Goal: Task Accomplishment & Management: Manage account settings

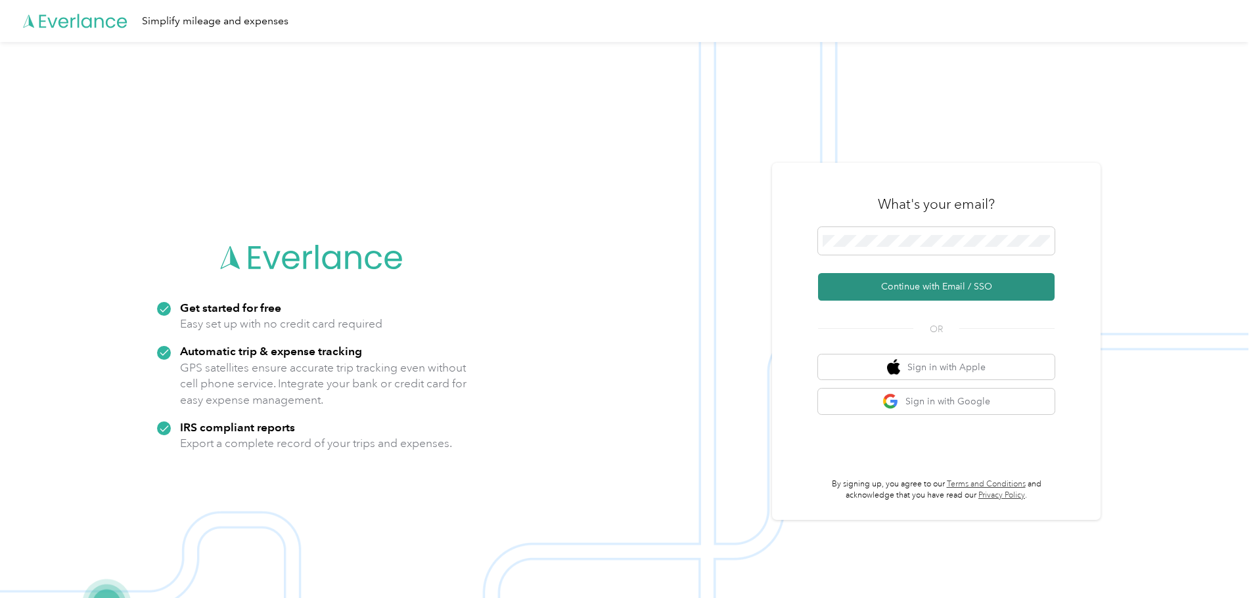
click at [945, 284] on button "Continue with Email / SSO" at bounding box center [936, 287] width 236 height 28
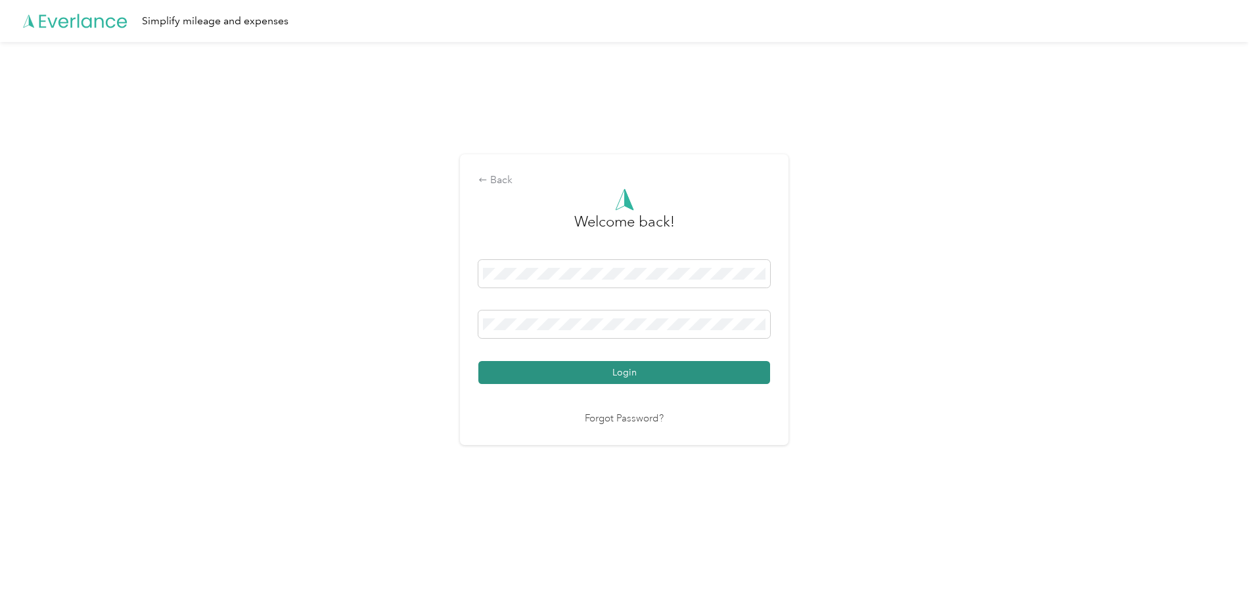
click at [588, 370] on button "Login" at bounding box center [624, 372] width 292 height 23
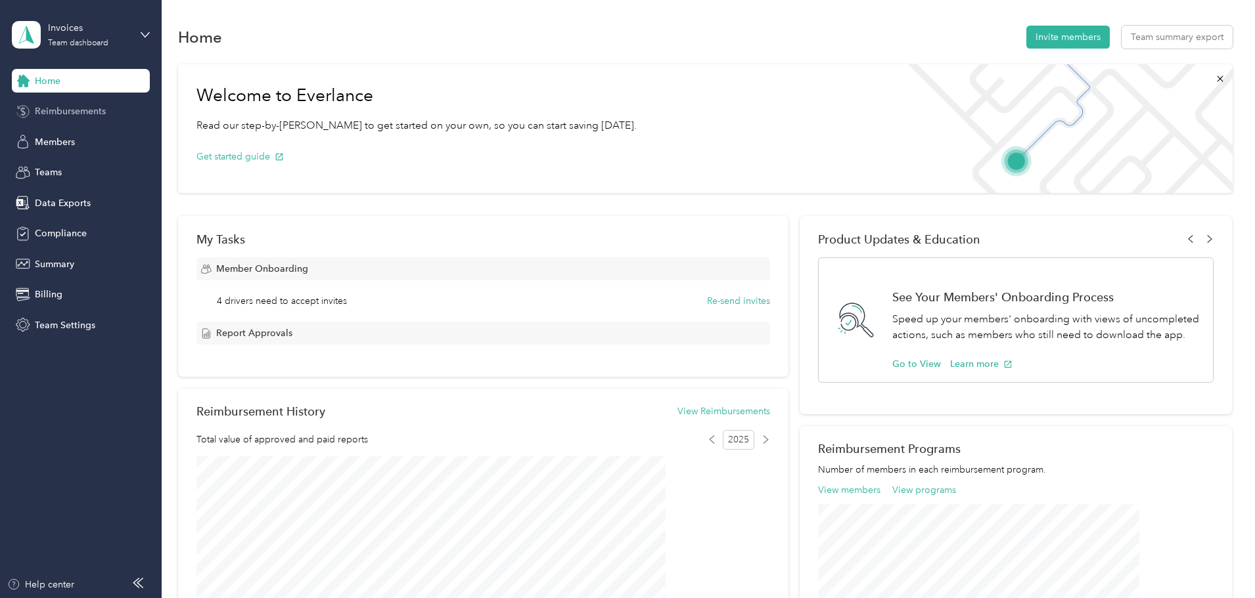
click at [51, 110] on span "Reimbursements" at bounding box center [70, 111] width 71 height 14
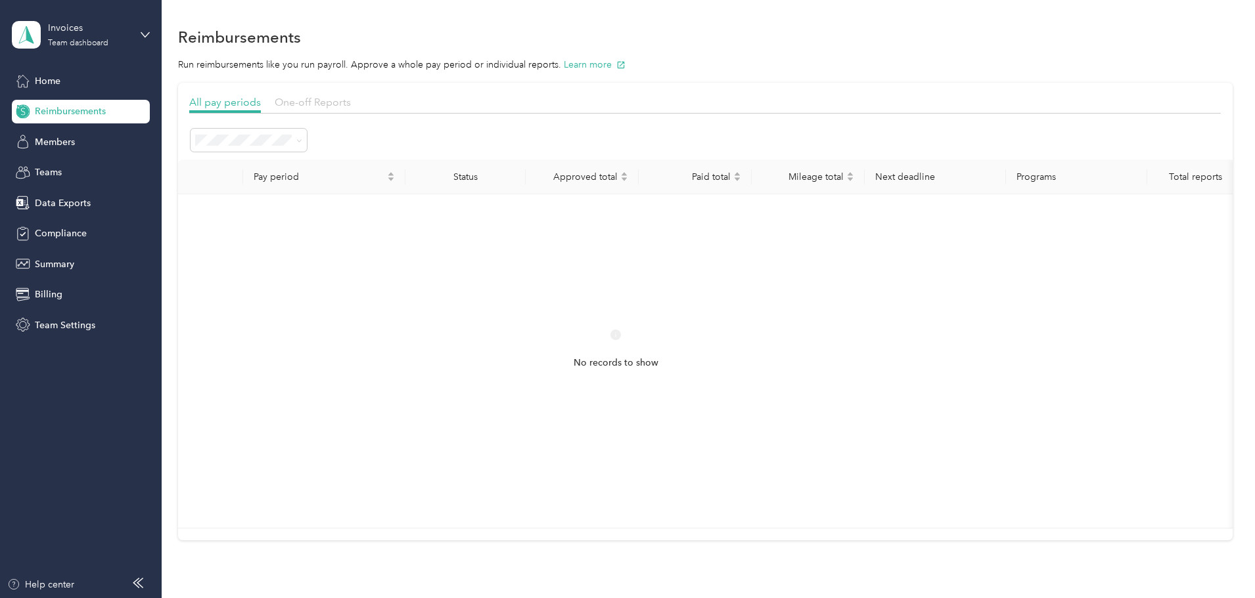
click at [351, 103] on span "One-off Reports" at bounding box center [313, 102] width 76 height 12
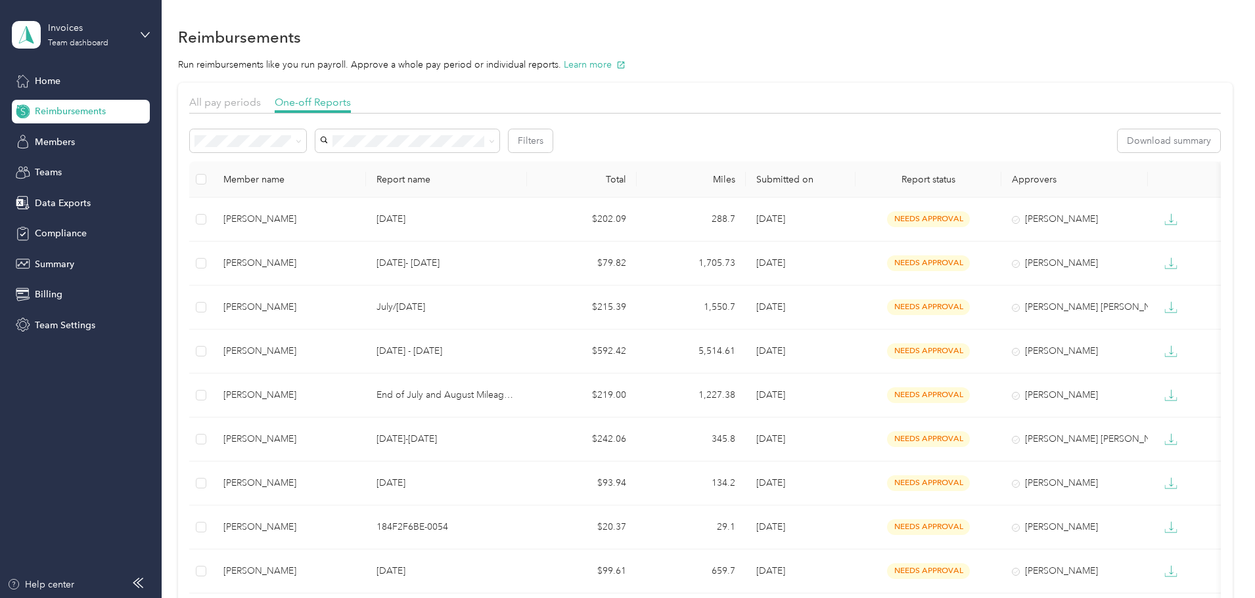
click at [315, 216] on ol "All Needs approval Needs payment Approved Rejected Paid" at bounding box center [336, 215] width 116 height 138
click at [307, 210] on span "Needs payment" at bounding box center [320, 204] width 66 height 11
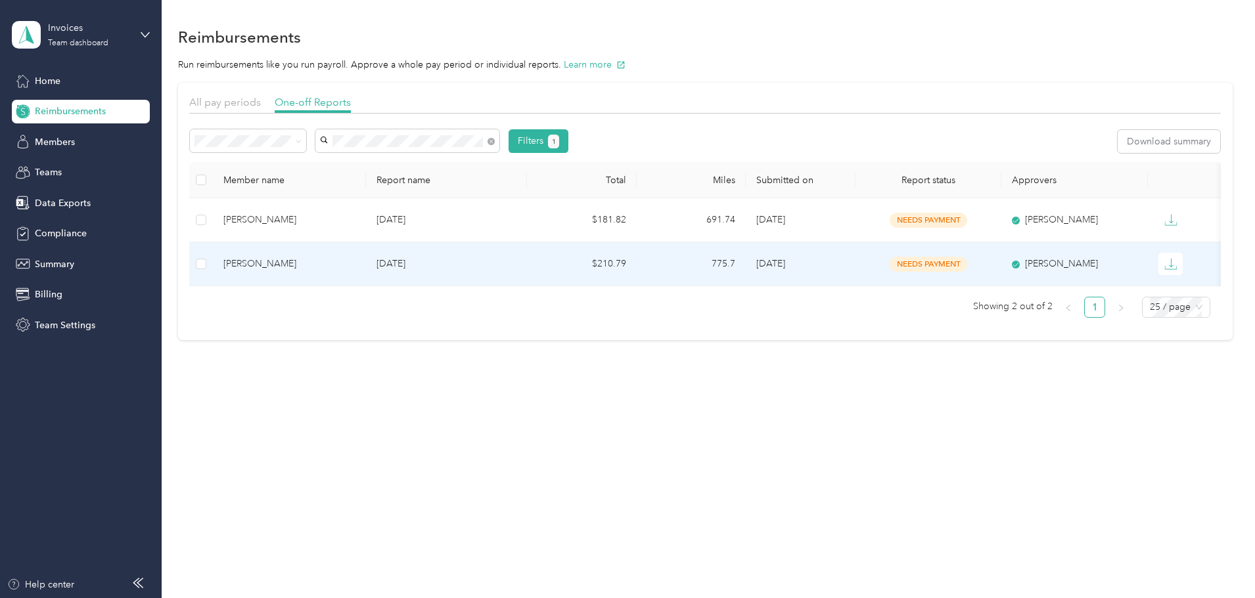
click at [339, 267] on div "[PERSON_NAME]" at bounding box center [289, 264] width 132 height 14
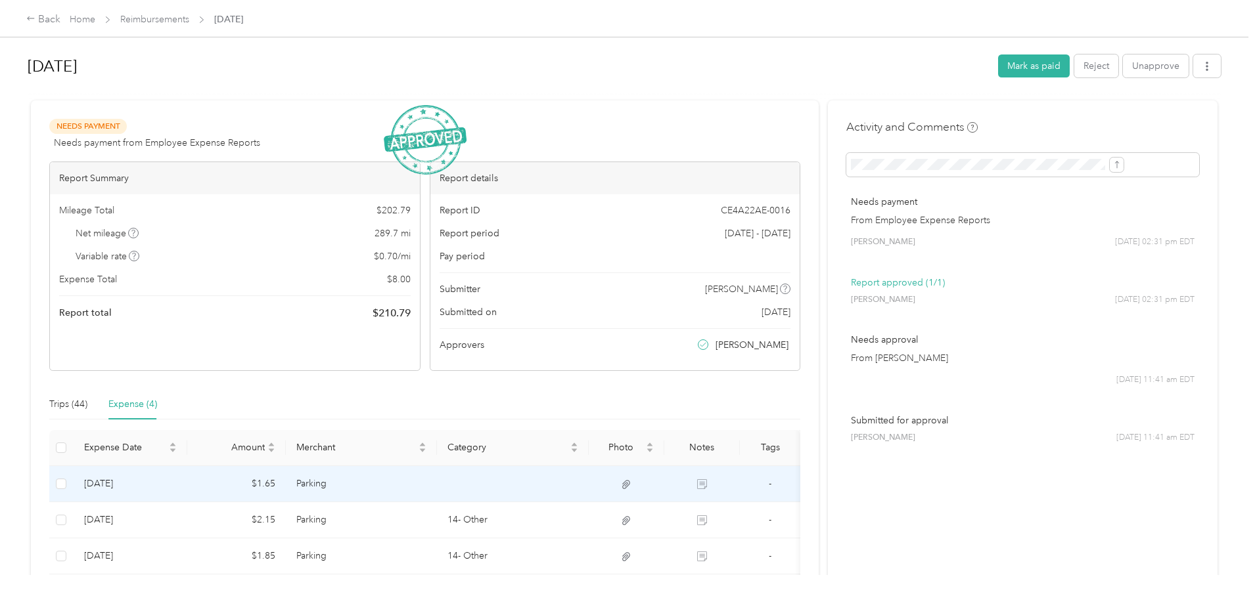
click at [389, 481] on td "Parking" at bounding box center [362, 484] width 152 height 36
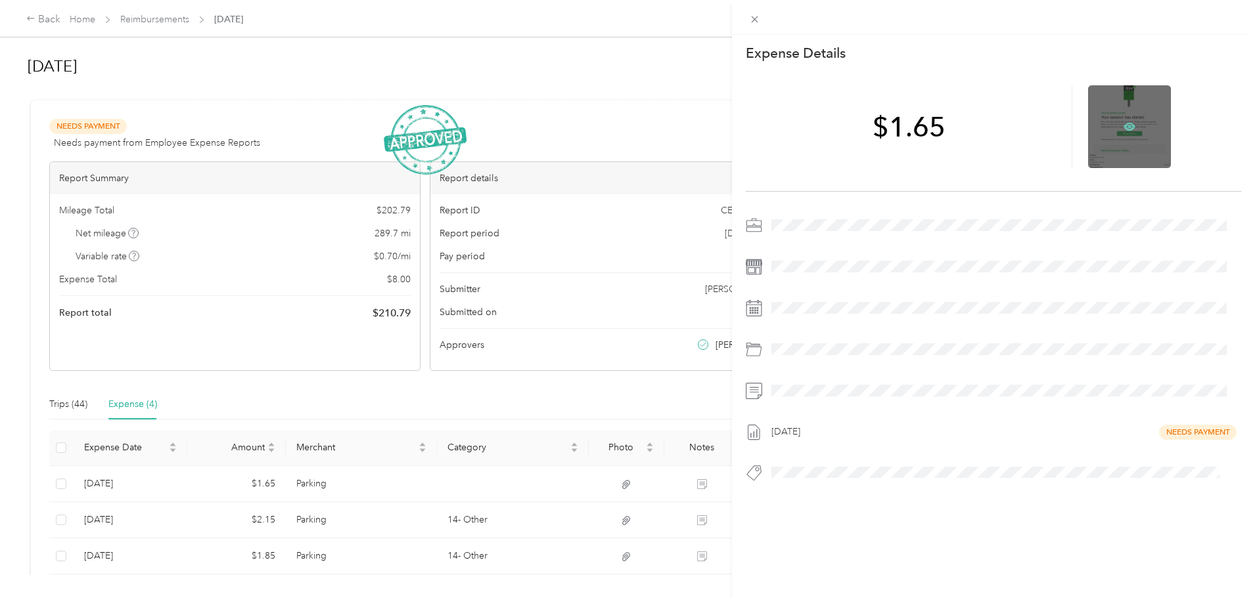
click at [1123, 125] on icon at bounding box center [1129, 127] width 12 height 8
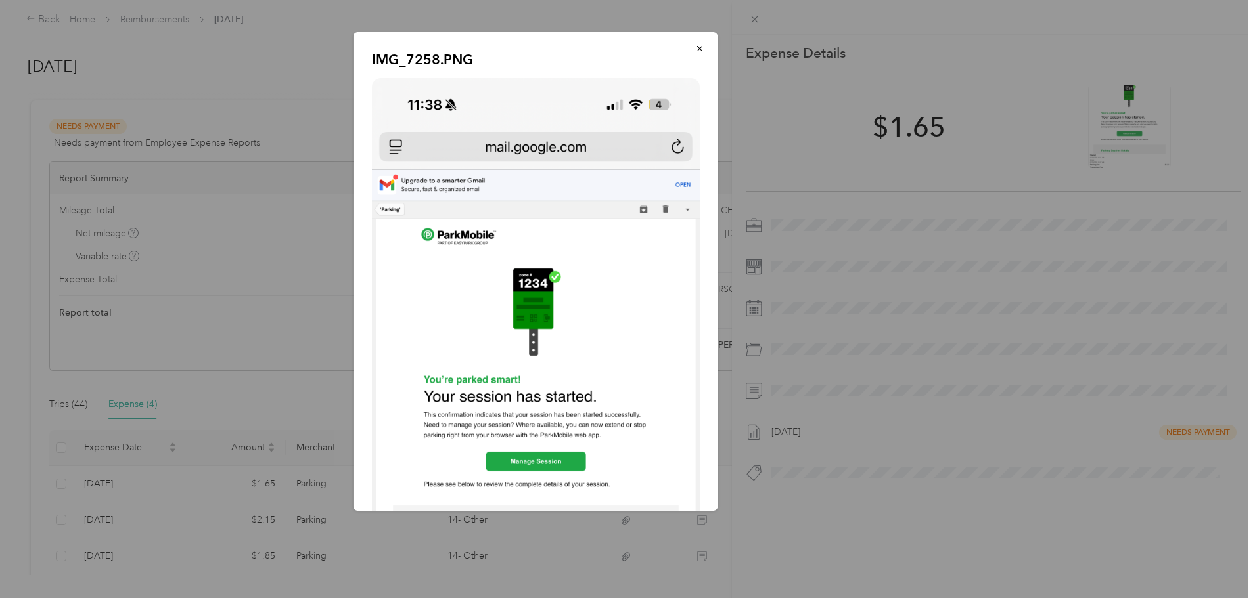
drag, startPoint x: 691, startPoint y: 50, endPoint x: 711, endPoint y: 39, distance: 22.9
click at [695, 49] on icon "button" at bounding box center [699, 48] width 9 height 9
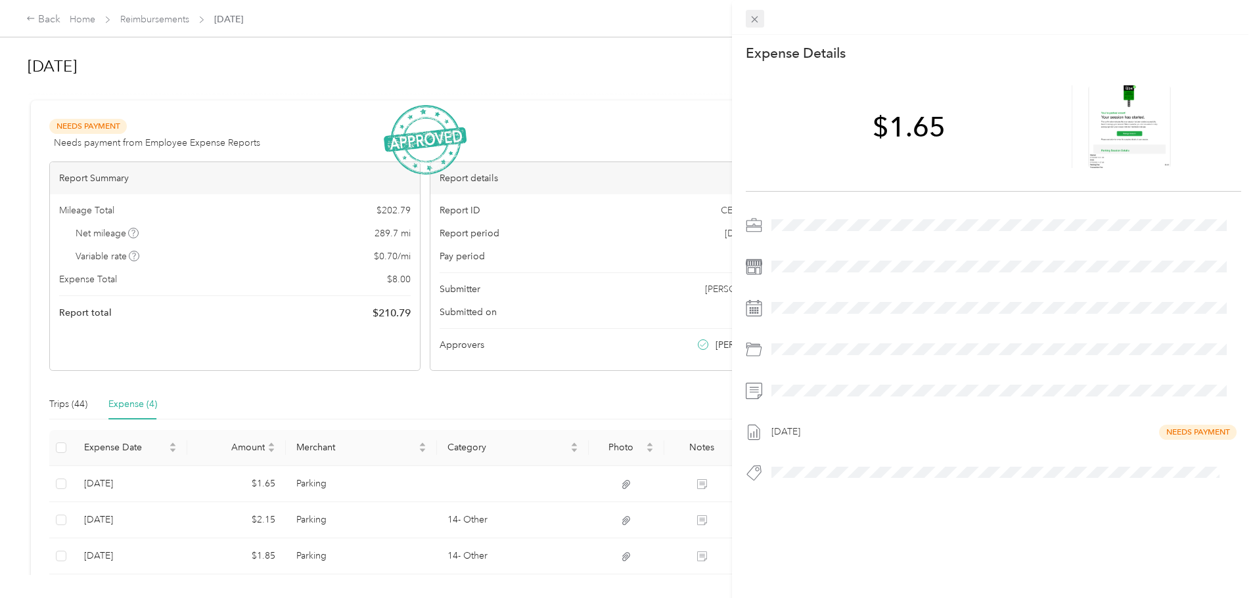
click at [755, 18] on icon at bounding box center [754, 19] width 11 height 11
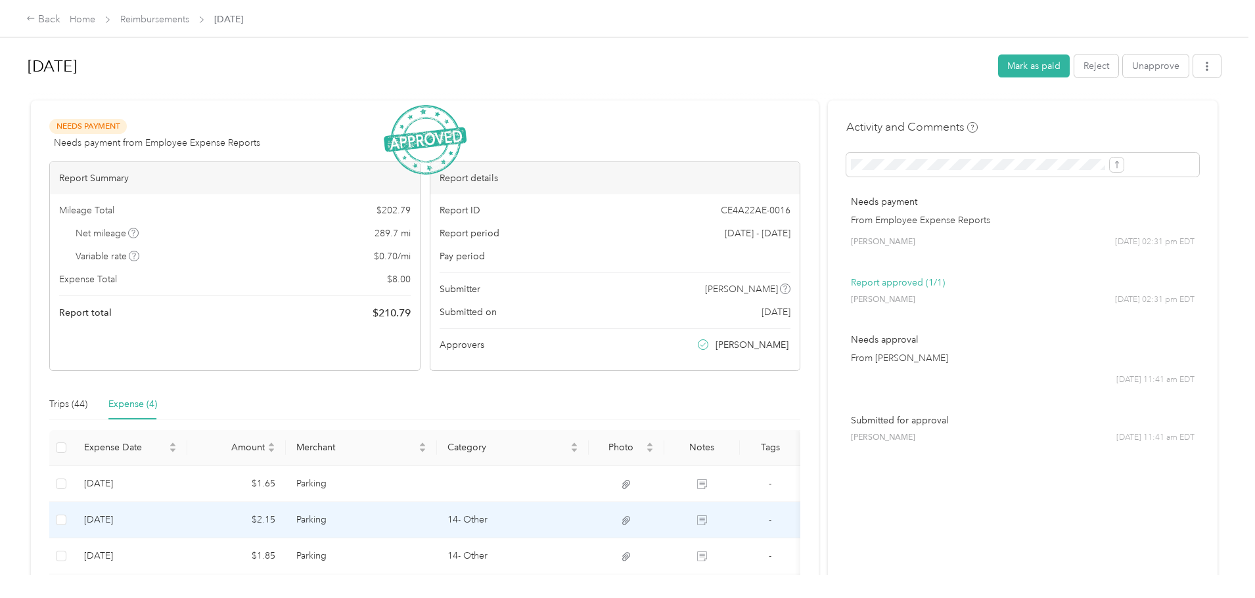
click at [379, 518] on td "Parking" at bounding box center [362, 521] width 152 height 36
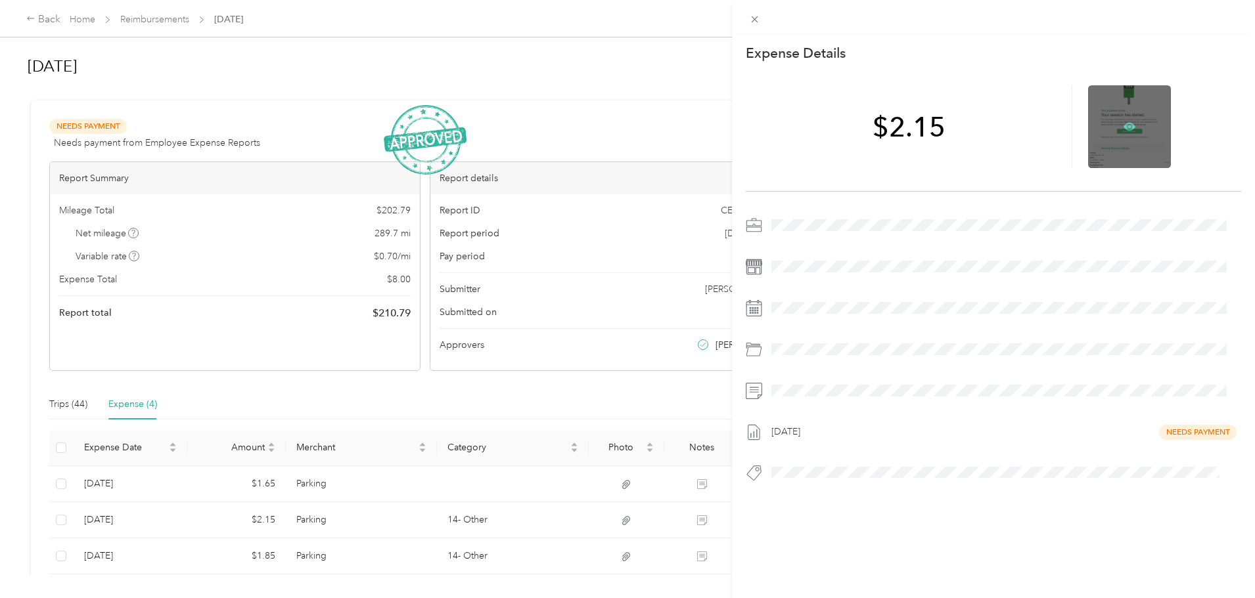
click at [1123, 123] on icon at bounding box center [1129, 127] width 12 height 12
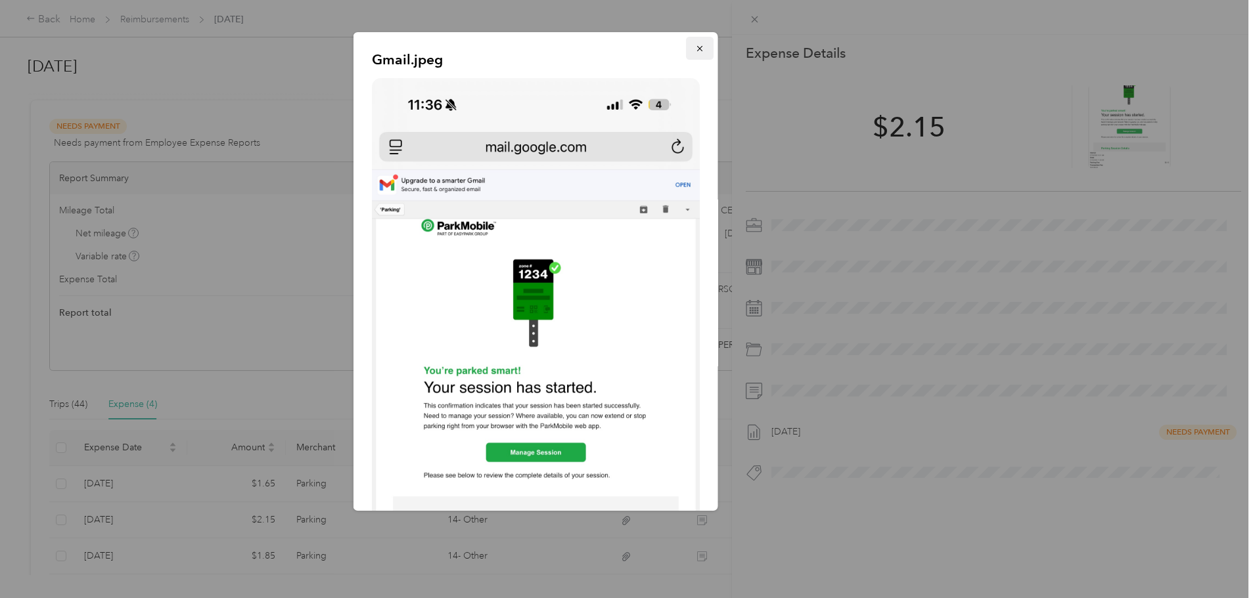
click at [695, 50] on icon "button" at bounding box center [699, 48] width 9 height 9
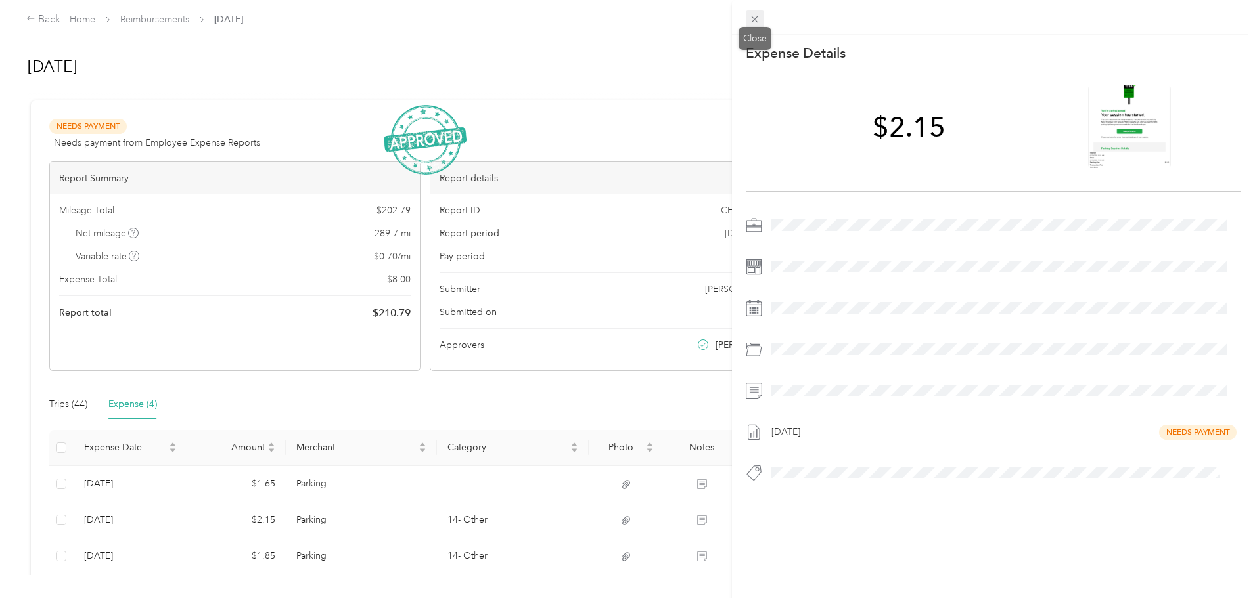
click at [754, 20] on icon at bounding box center [754, 19] width 7 height 7
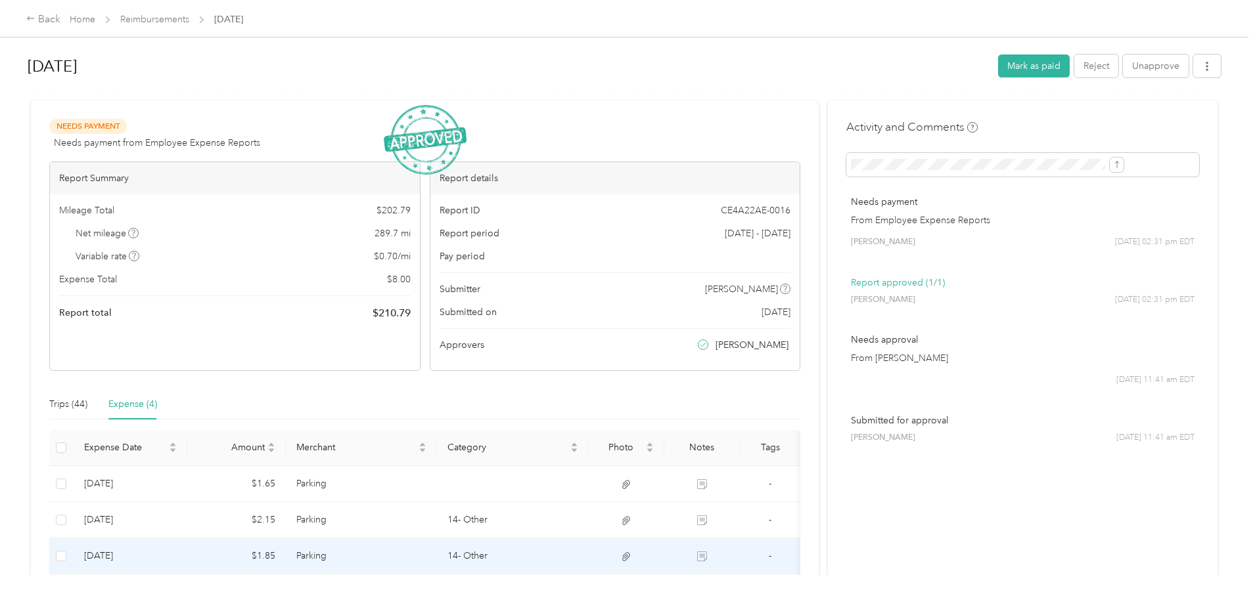
click at [395, 554] on td "Parking" at bounding box center [362, 557] width 152 height 36
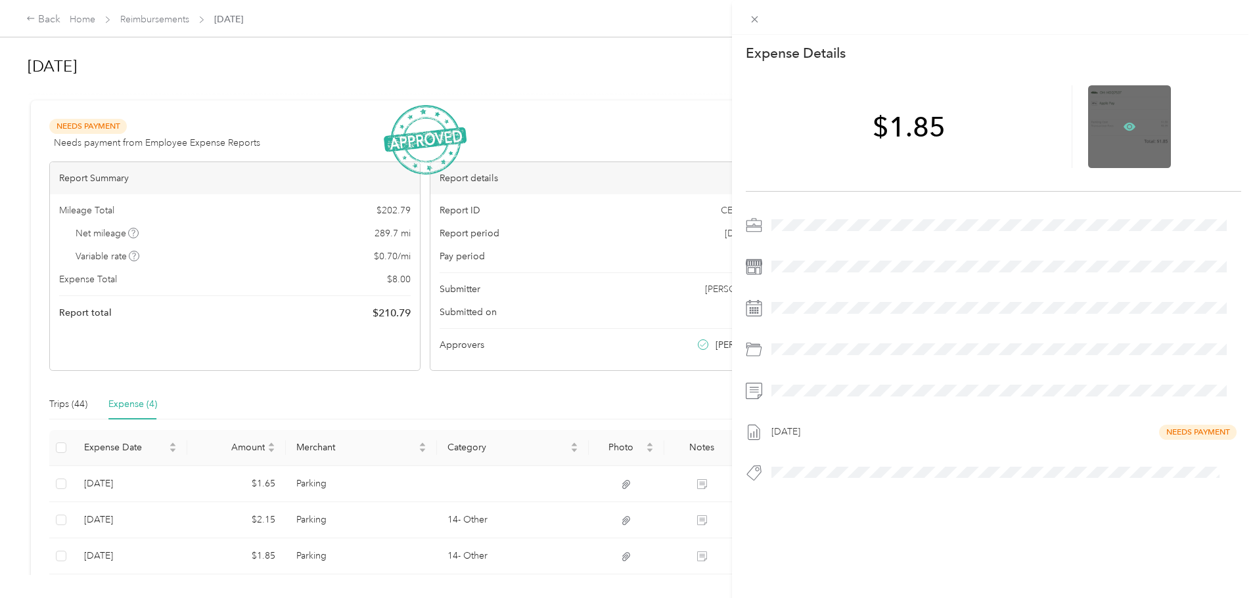
click at [1123, 124] on icon at bounding box center [1129, 127] width 12 height 8
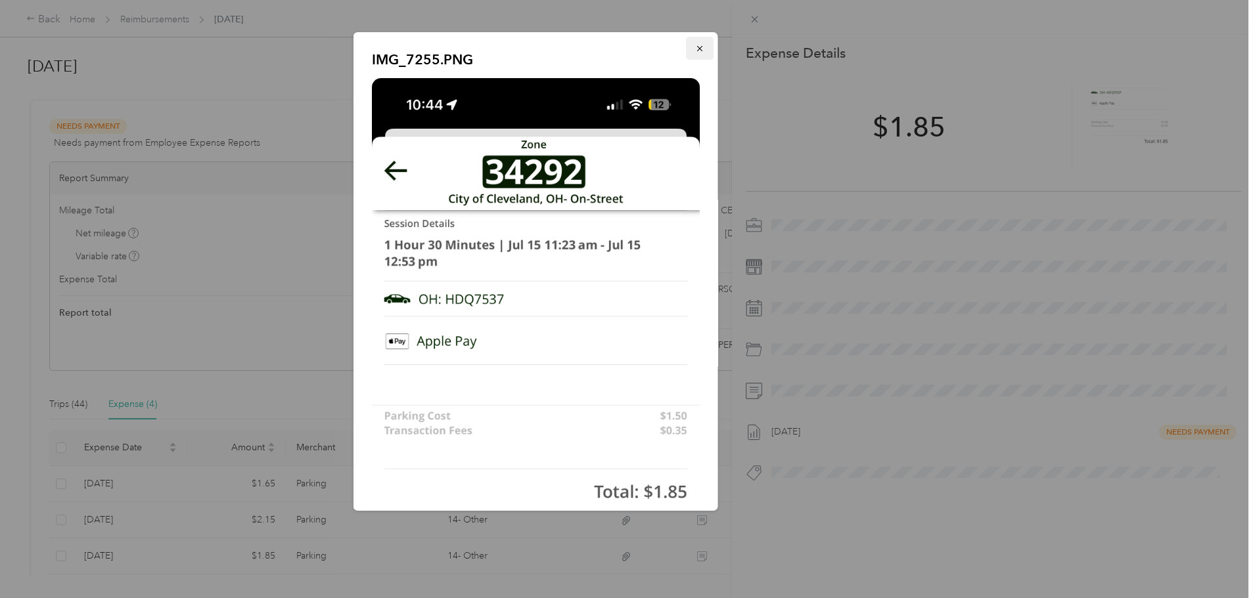
click at [696, 47] on icon "button" at bounding box center [698, 48] width 5 height 5
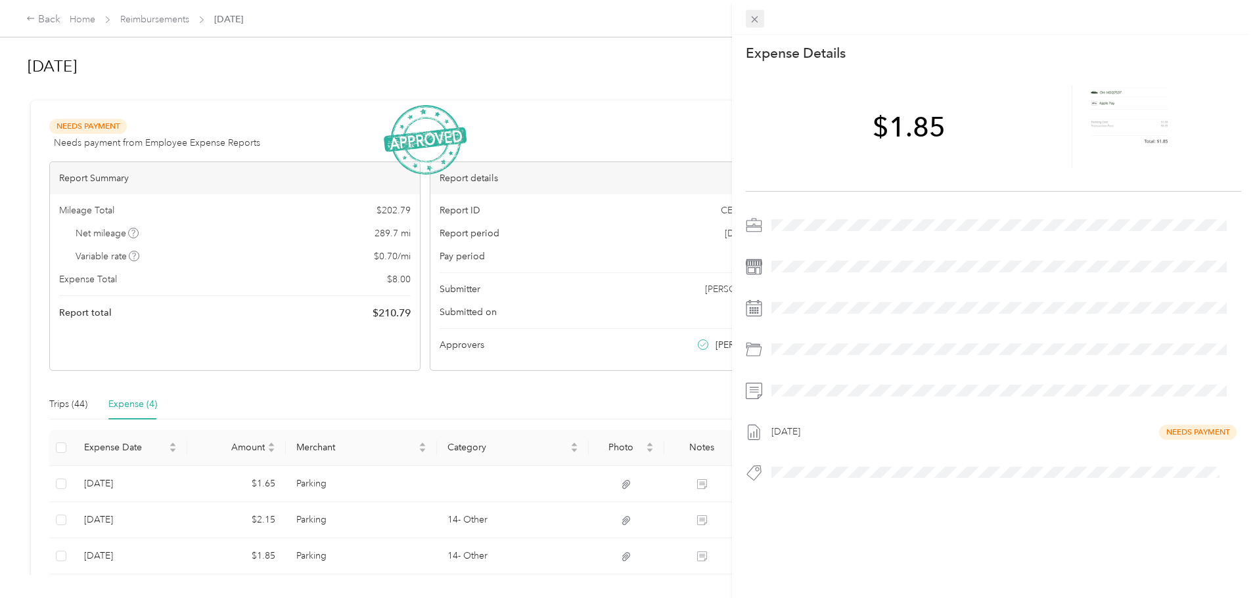
click at [755, 16] on icon at bounding box center [754, 19] width 11 height 11
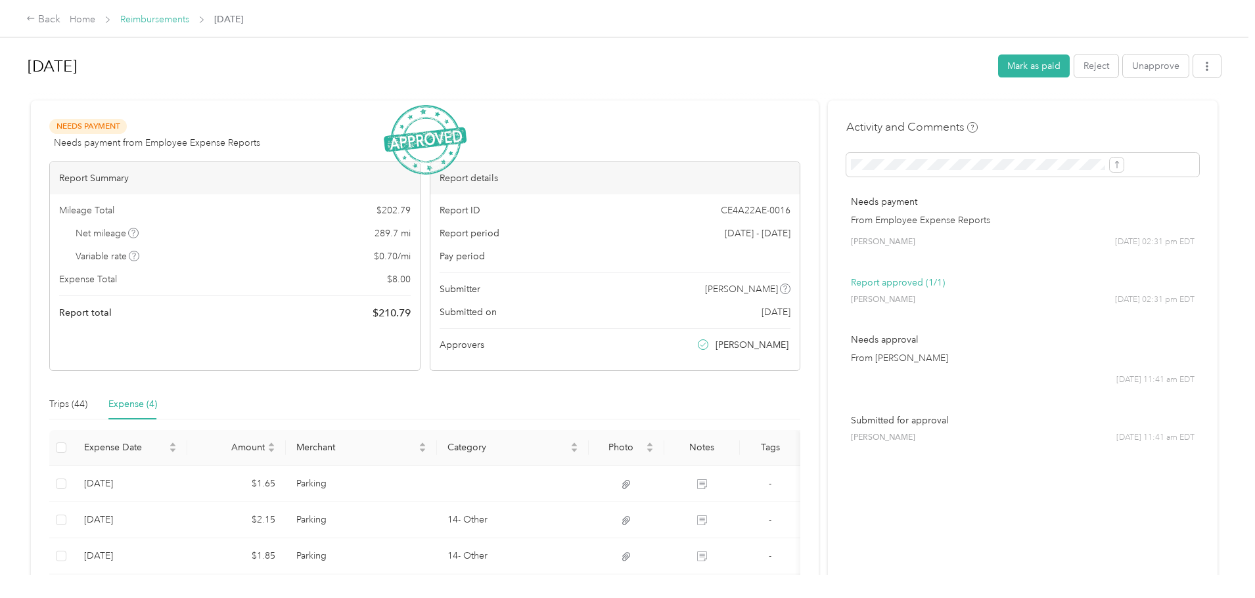
click at [189, 18] on link "Reimbursements" at bounding box center [154, 19] width 69 height 11
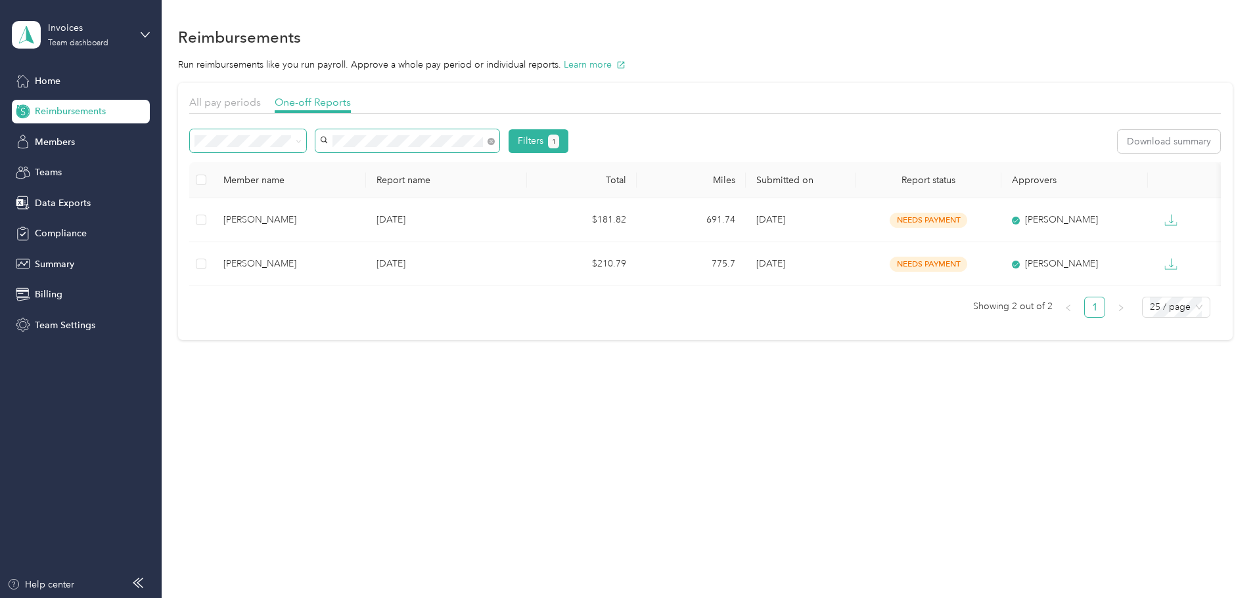
click at [313, 152] on div "Filters 1" at bounding box center [379, 141] width 378 height 24
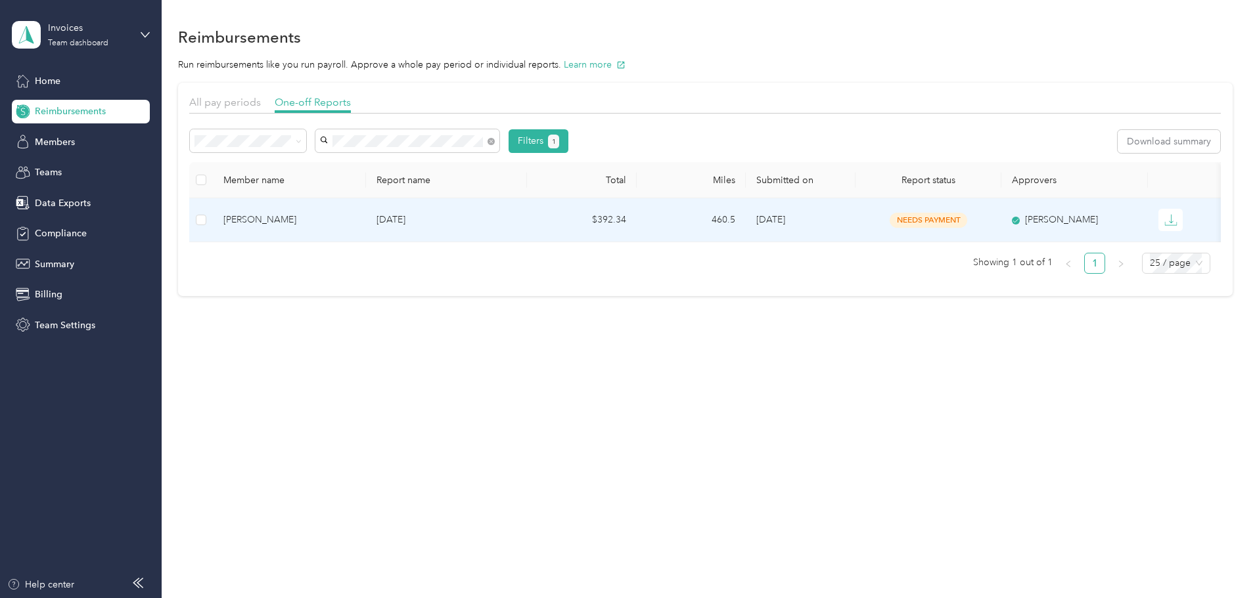
click at [337, 216] on div "[PERSON_NAME]" at bounding box center [289, 220] width 132 height 14
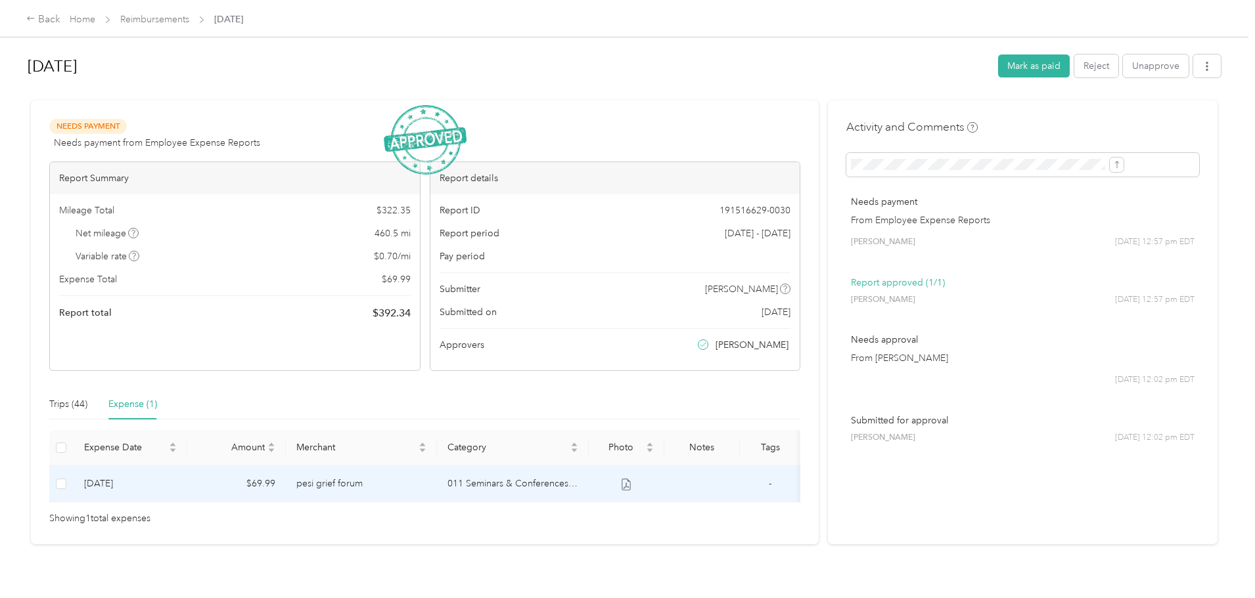
click at [426, 483] on td "pesi grief forum" at bounding box center [362, 484] width 152 height 36
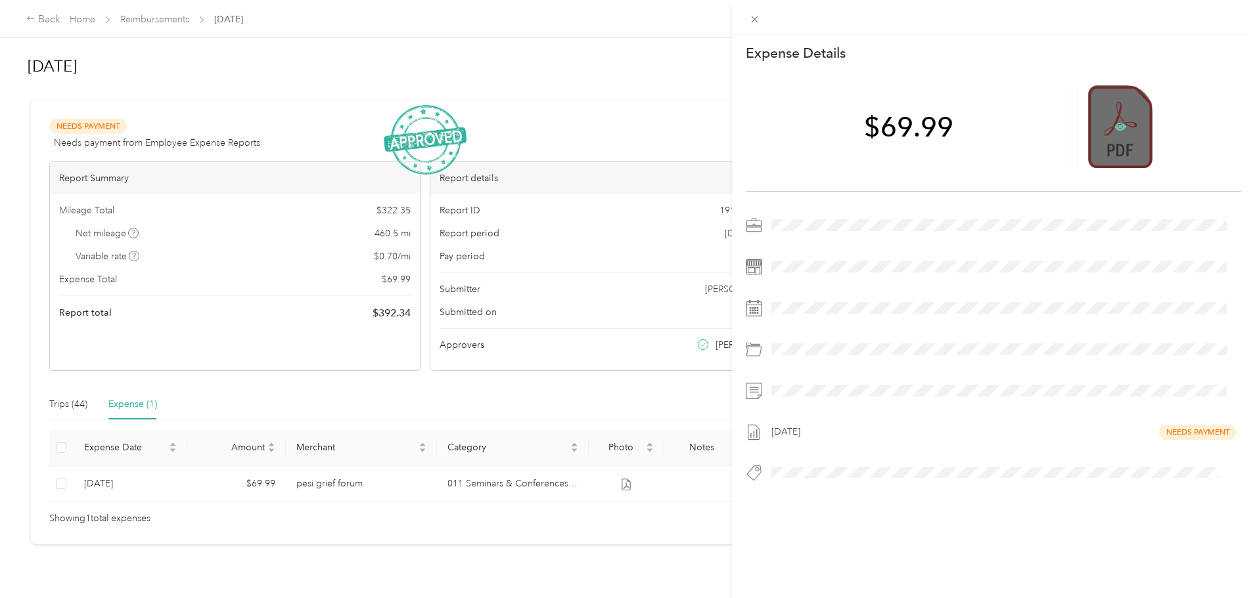
click at [1114, 129] on icon at bounding box center [1120, 127] width 12 height 12
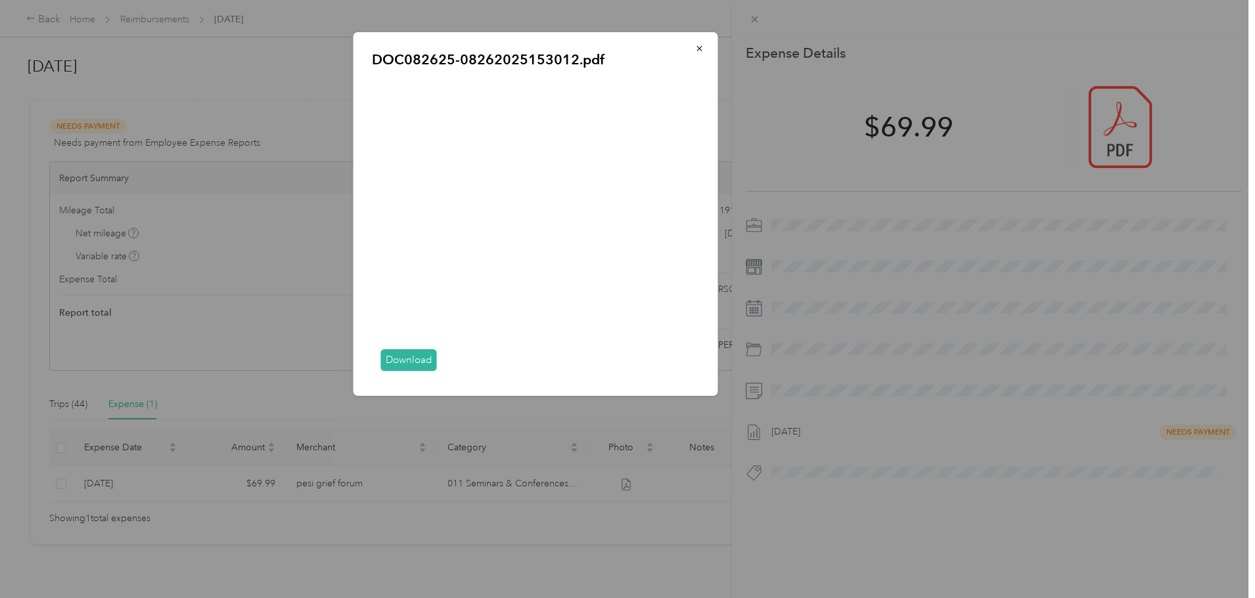
click at [402, 355] on link "Download" at bounding box center [409, 360] width 56 height 22
click at [693, 47] on button "button" at bounding box center [700, 48] width 28 height 23
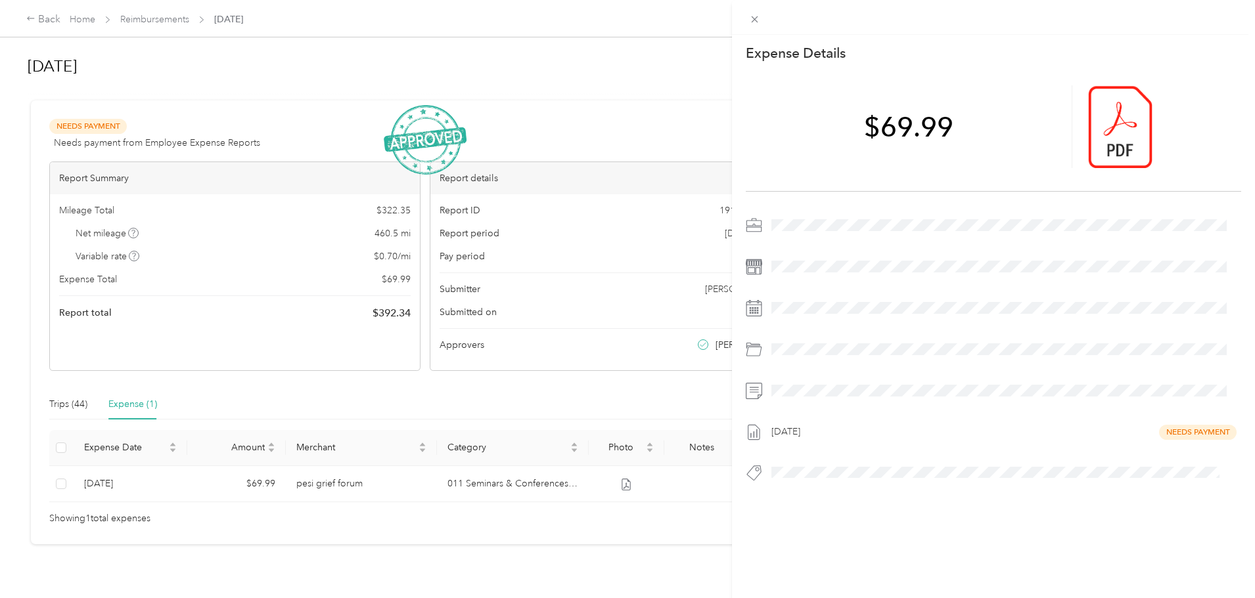
click at [269, 20] on div "This expense cannot be edited because it is either under review, approved, or p…" at bounding box center [627, 299] width 1255 height 598
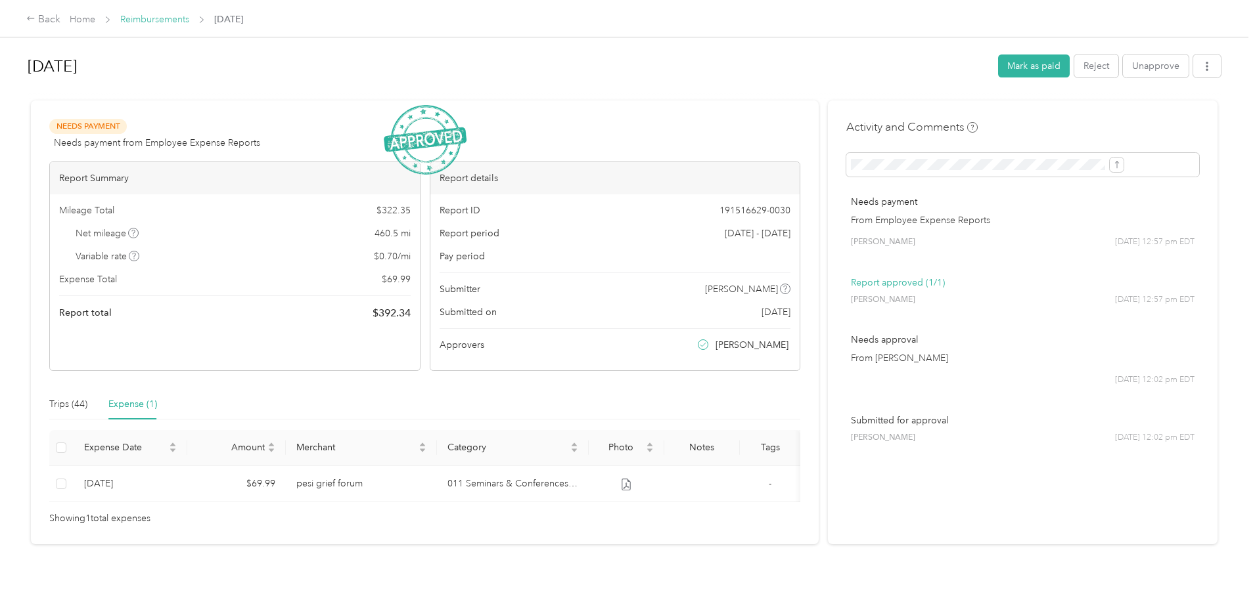
click at [189, 20] on link "Reimbursements" at bounding box center [154, 19] width 69 height 11
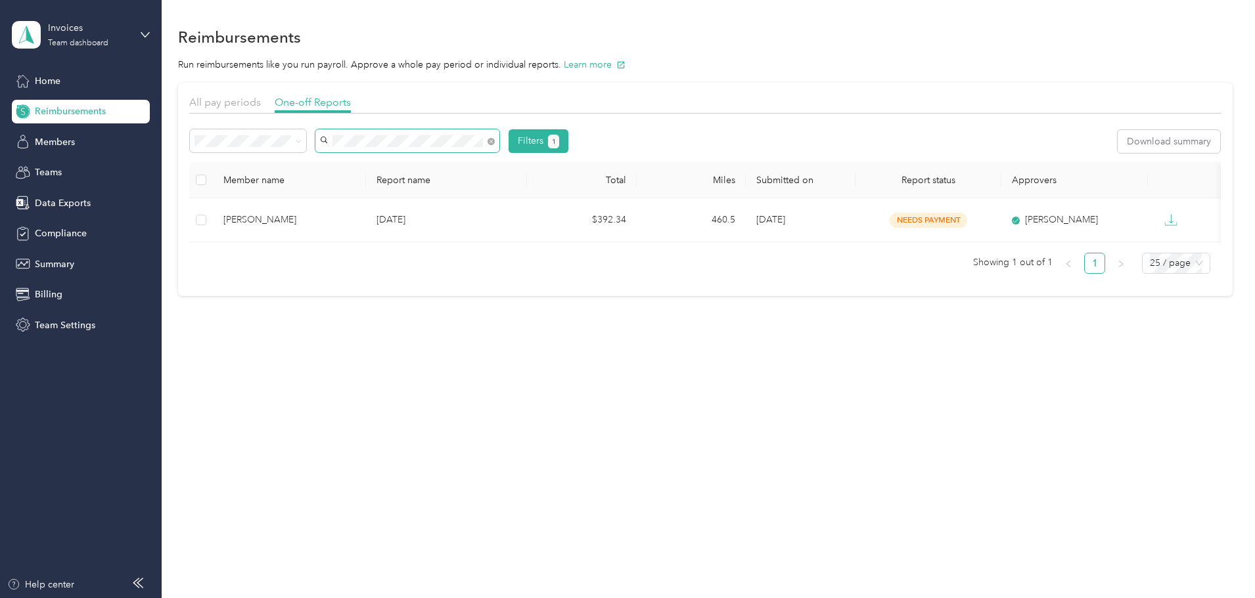
click at [395, 150] on div "Filters 1" at bounding box center [379, 141] width 378 height 24
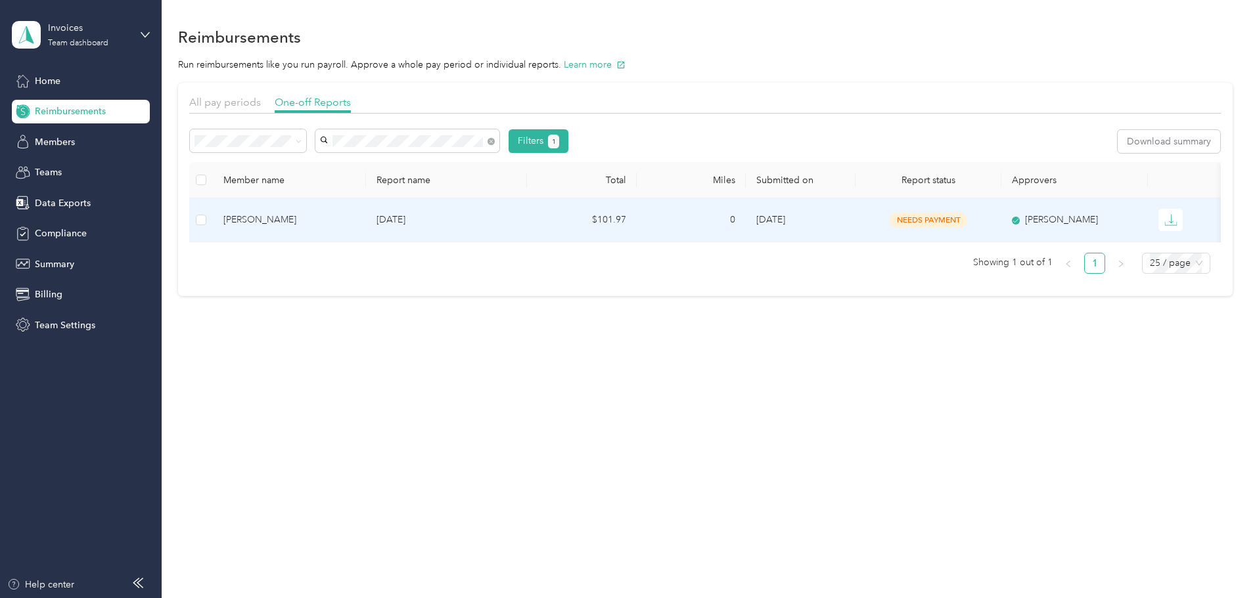
click at [330, 216] on div "[PERSON_NAME]" at bounding box center [289, 220] width 132 height 14
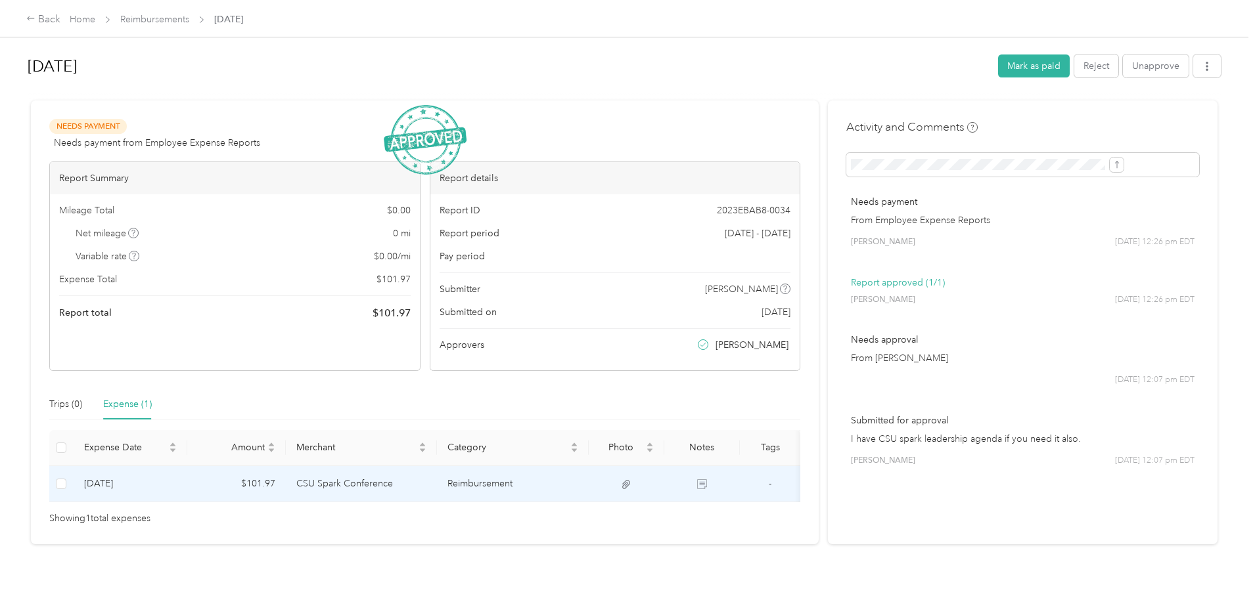
click at [424, 481] on td "CSU Spark Conference" at bounding box center [362, 484] width 152 height 36
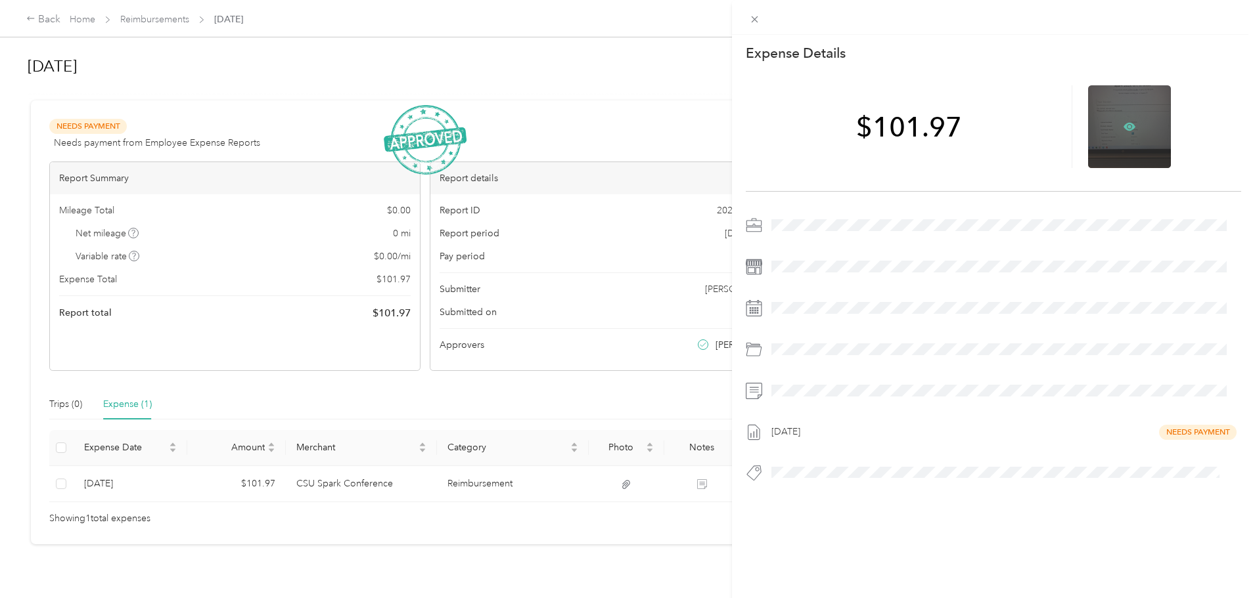
click at [1125, 123] on icon at bounding box center [1129, 127] width 12 height 8
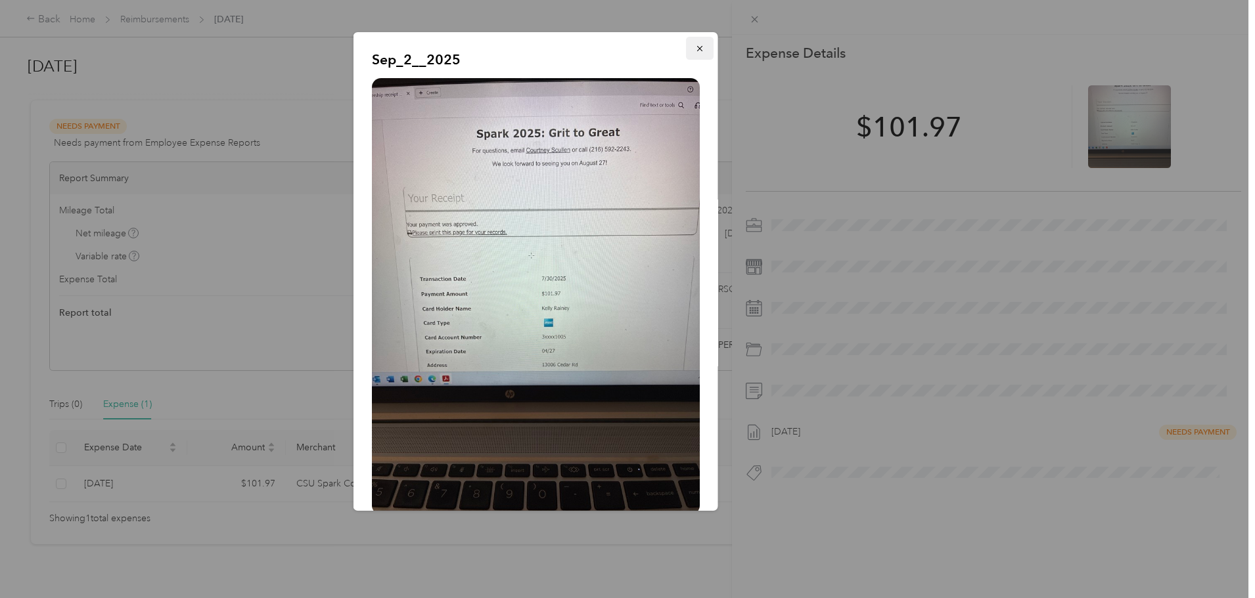
click at [695, 48] on icon "button" at bounding box center [699, 48] width 9 height 9
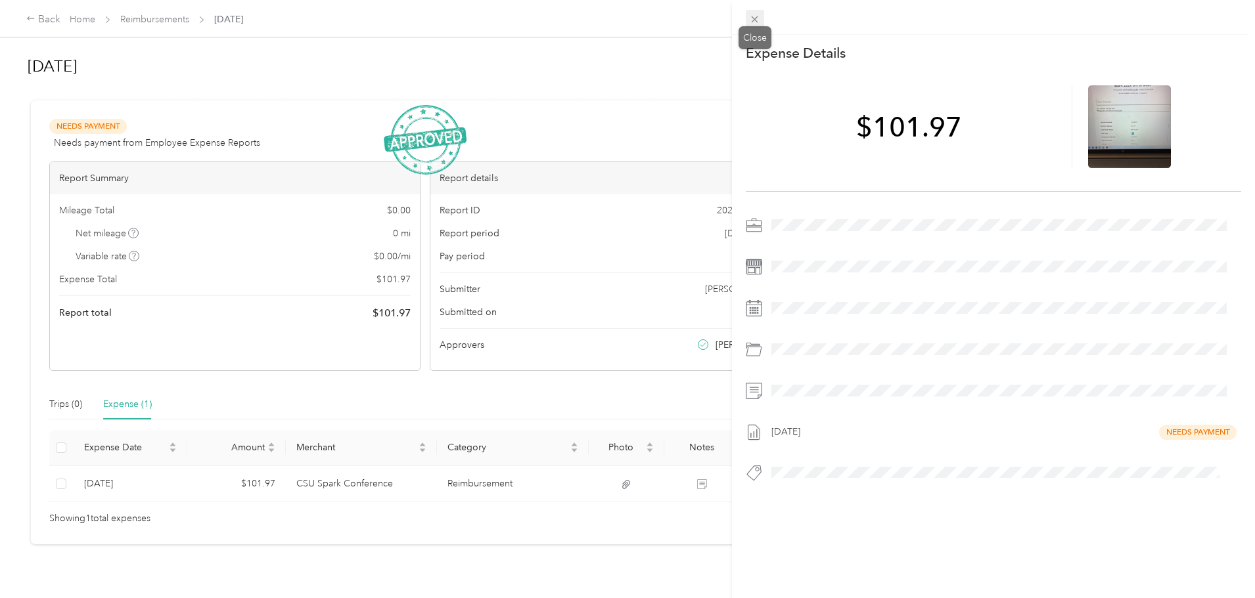
click at [756, 19] on icon at bounding box center [754, 19] width 11 height 11
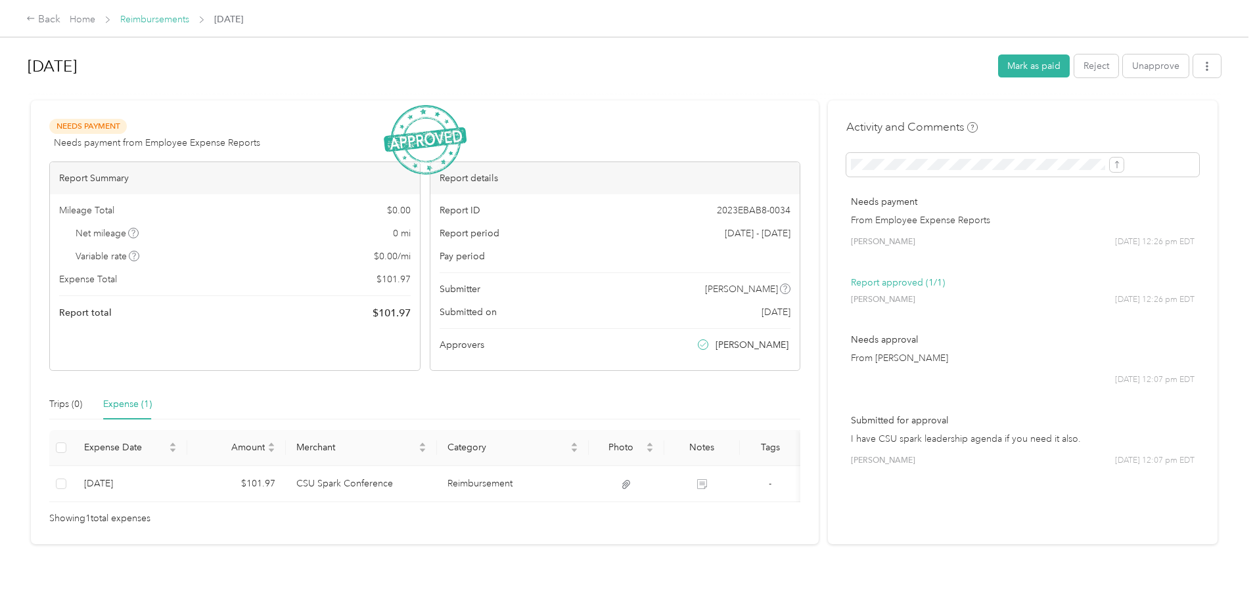
click at [189, 16] on link "Reimbursements" at bounding box center [154, 19] width 69 height 11
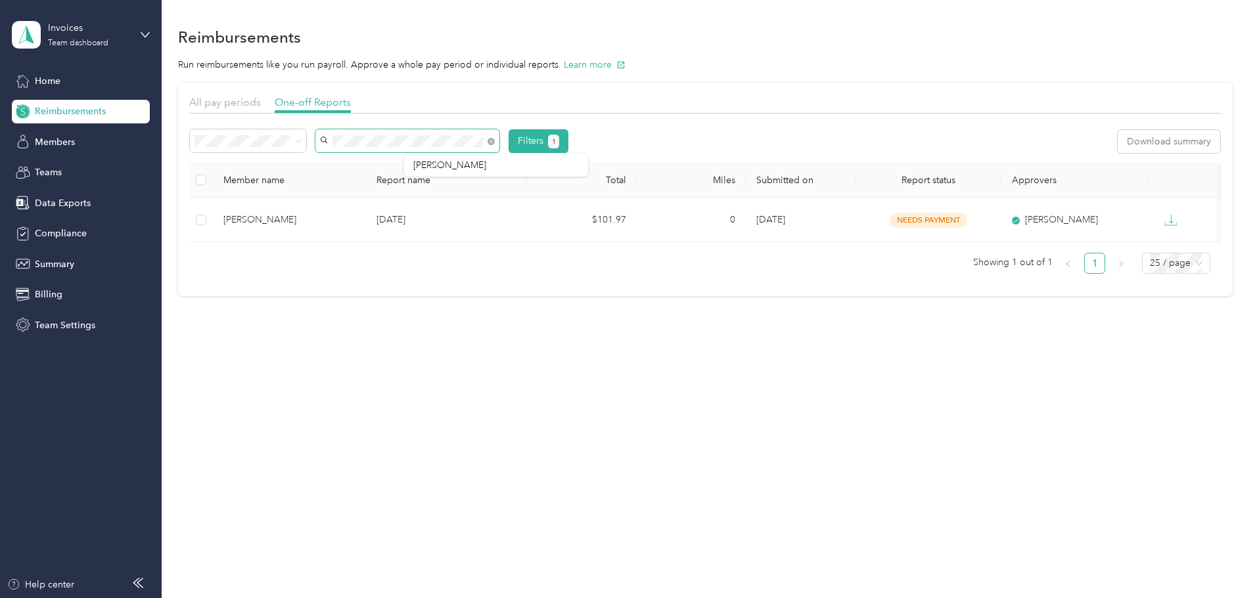
click at [332, 160] on div "Filters 1 Download summary" at bounding box center [704, 145] width 1031 height 33
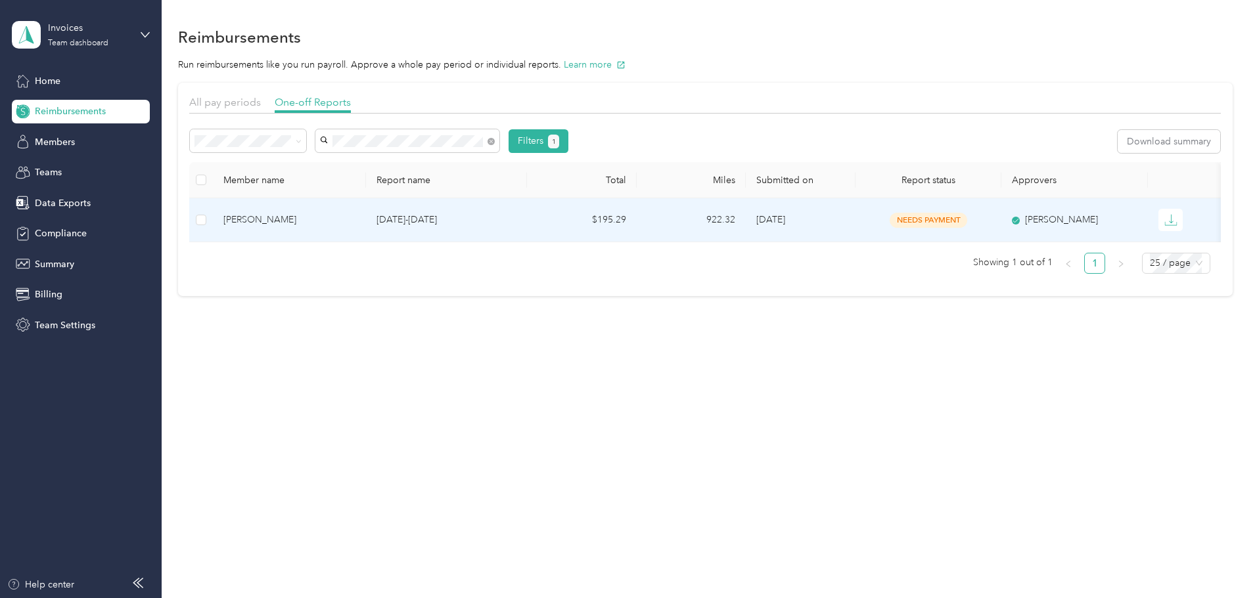
click at [351, 217] on div "[PERSON_NAME]" at bounding box center [289, 220] width 132 height 14
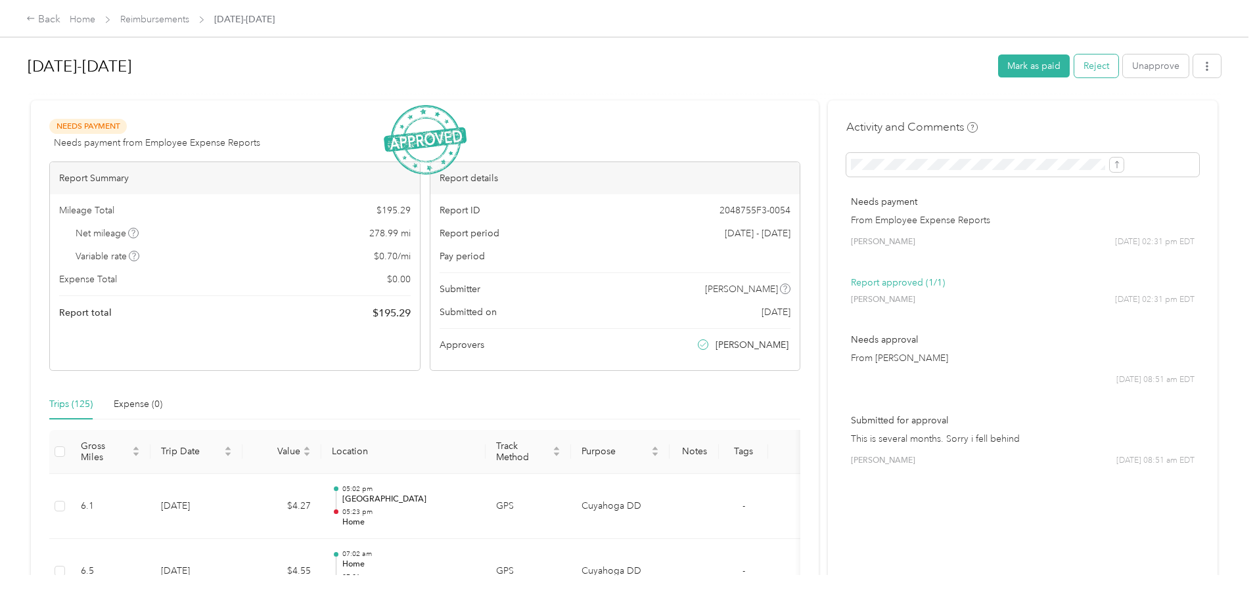
click at [1074, 61] on button "Reject" at bounding box center [1096, 66] width 44 height 23
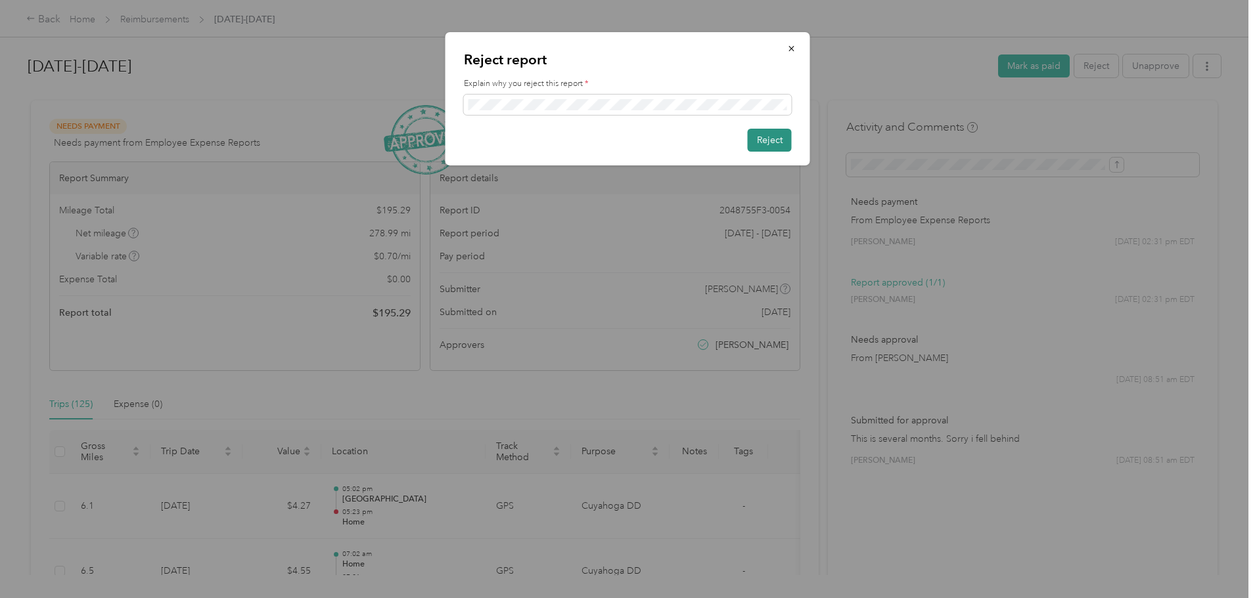
click at [769, 141] on button "Reject" at bounding box center [770, 140] width 44 height 23
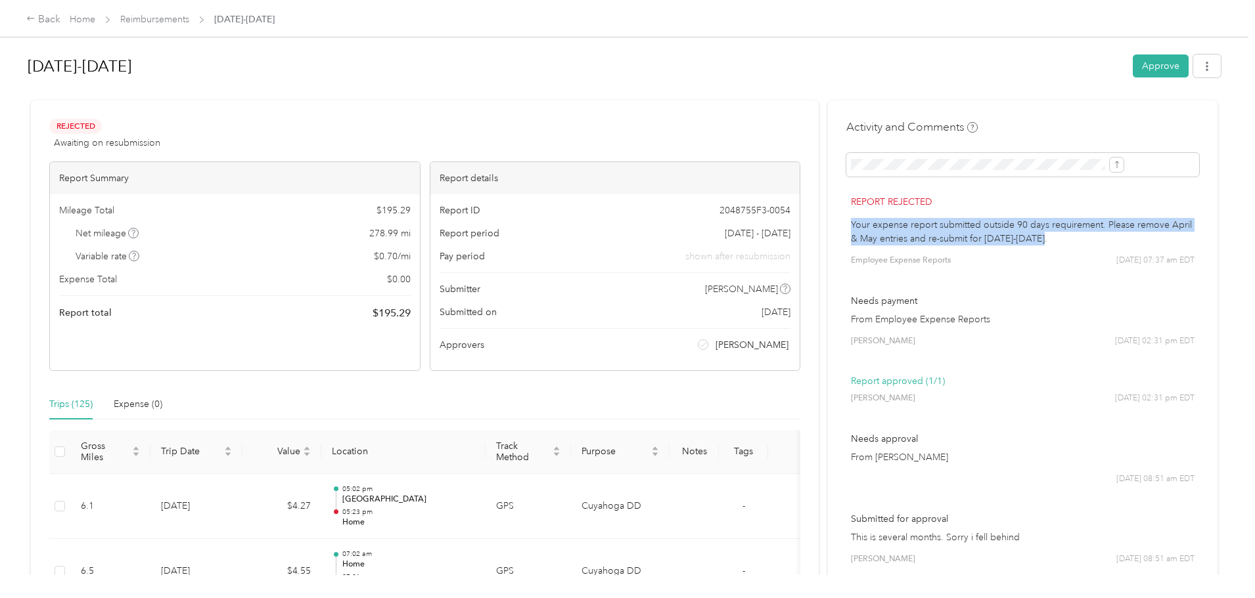
drag, startPoint x: 815, startPoint y: 224, endPoint x: 1072, endPoint y: 259, distance: 259.8
click at [1072, 246] on p "Your expense report submitted outside 90 days requirement. Please remove April …" at bounding box center [1023, 232] width 344 height 28
copy p "Your expense report submitted outside 90 days requirement. Please remove April …"
click at [189, 22] on link "Reimbursements" at bounding box center [154, 19] width 69 height 11
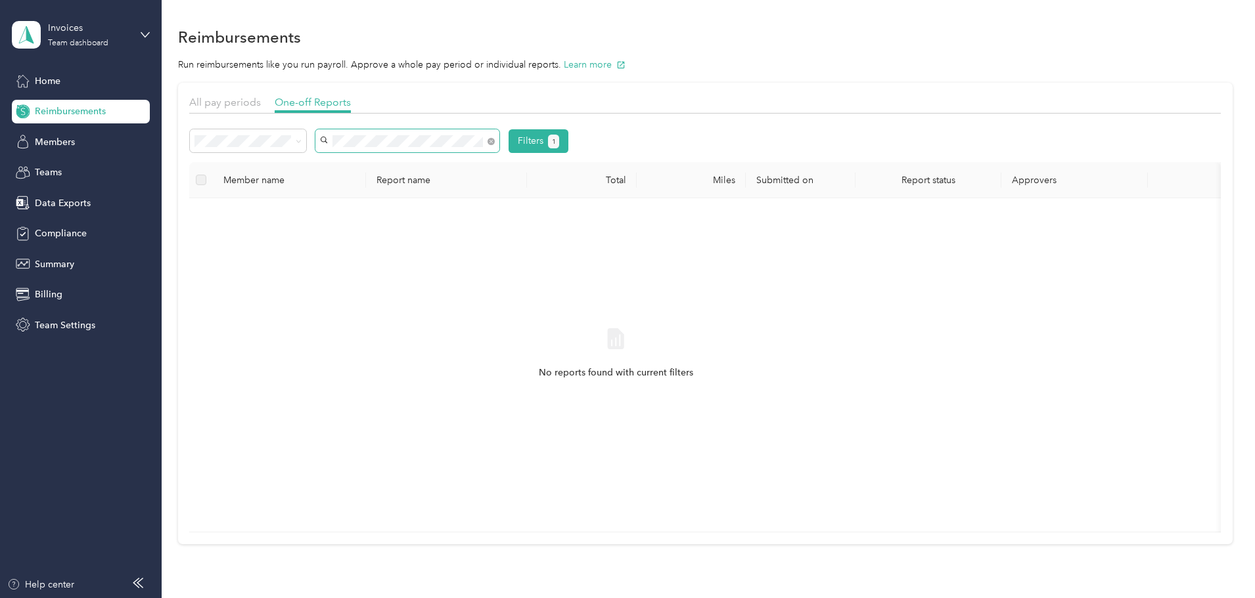
click at [378, 159] on div "Filters 1" at bounding box center [704, 145] width 1031 height 33
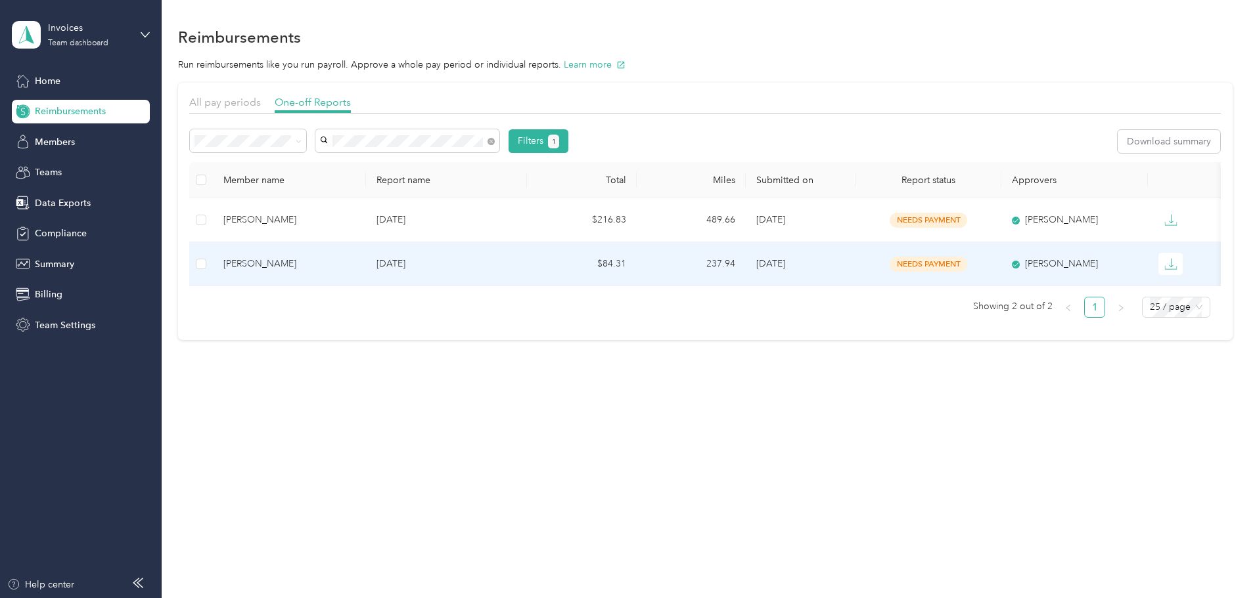
click at [340, 269] on div "[PERSON_NAME]" at bounding box center [289, 264] width 132 height 14
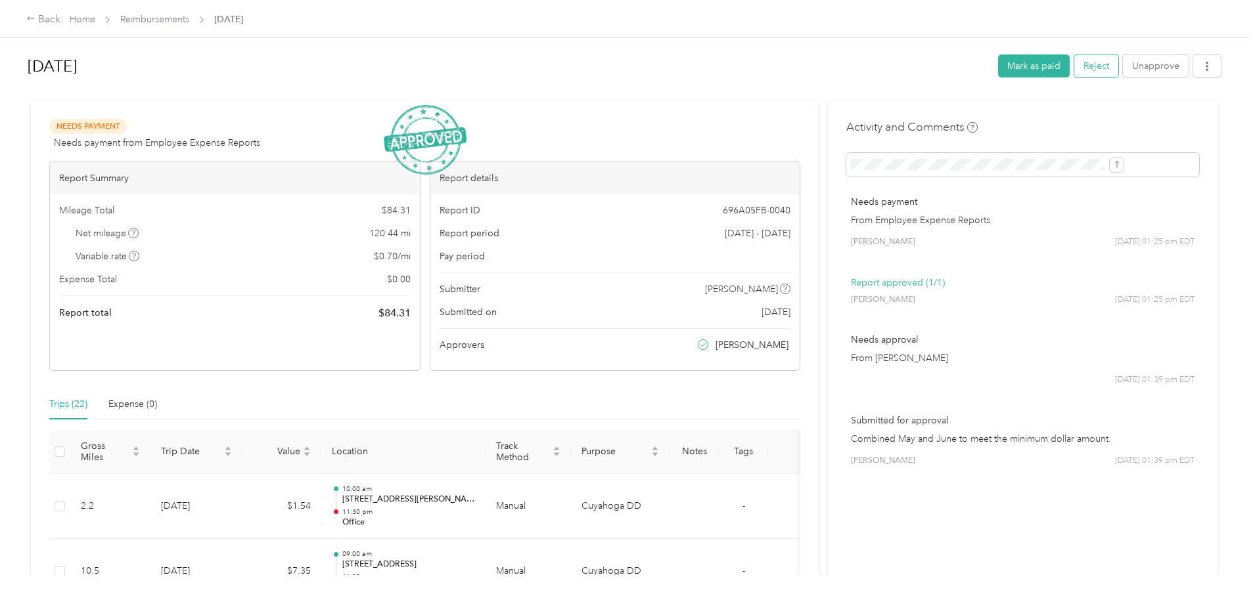
click at [1074, 65] on button "Reject" at bounding box center [1096, 66] width 44 height 23
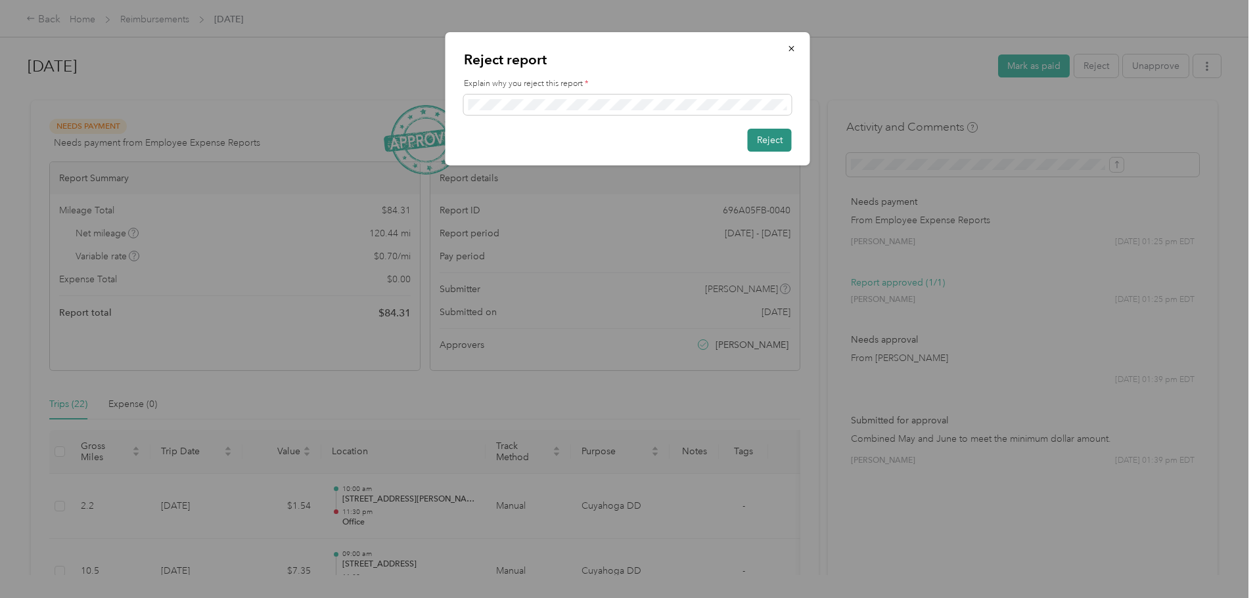
click at [775, 139] on button "Reject" at bounding box center [770, 140] width 44 height 23
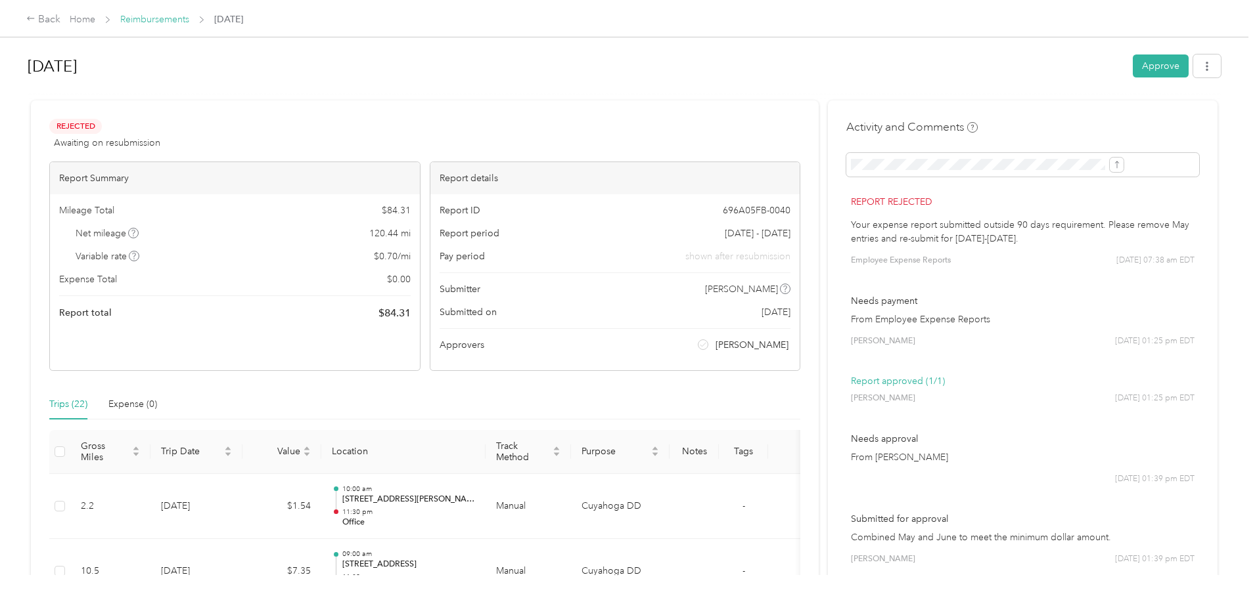
click at [189, 20] on link "Reimbursements" at bounding box center [154, 19] width 69 height 11
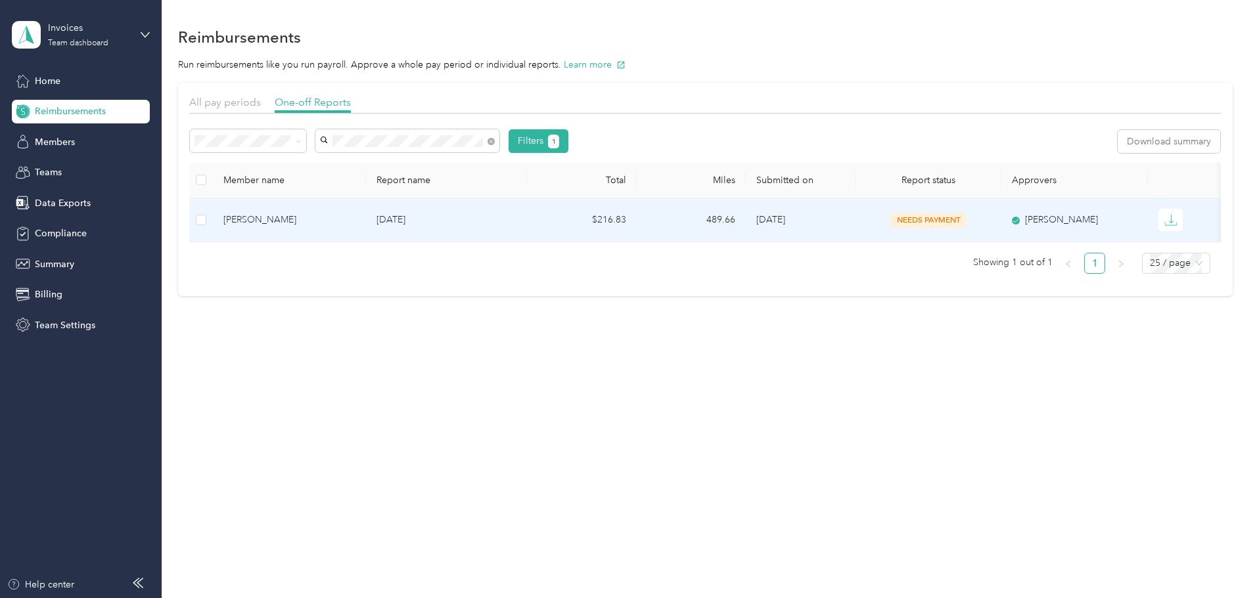
click at [346, 216] on div "[PERSON_NAME]" at bounding box center [289, 220] width 132 height 14
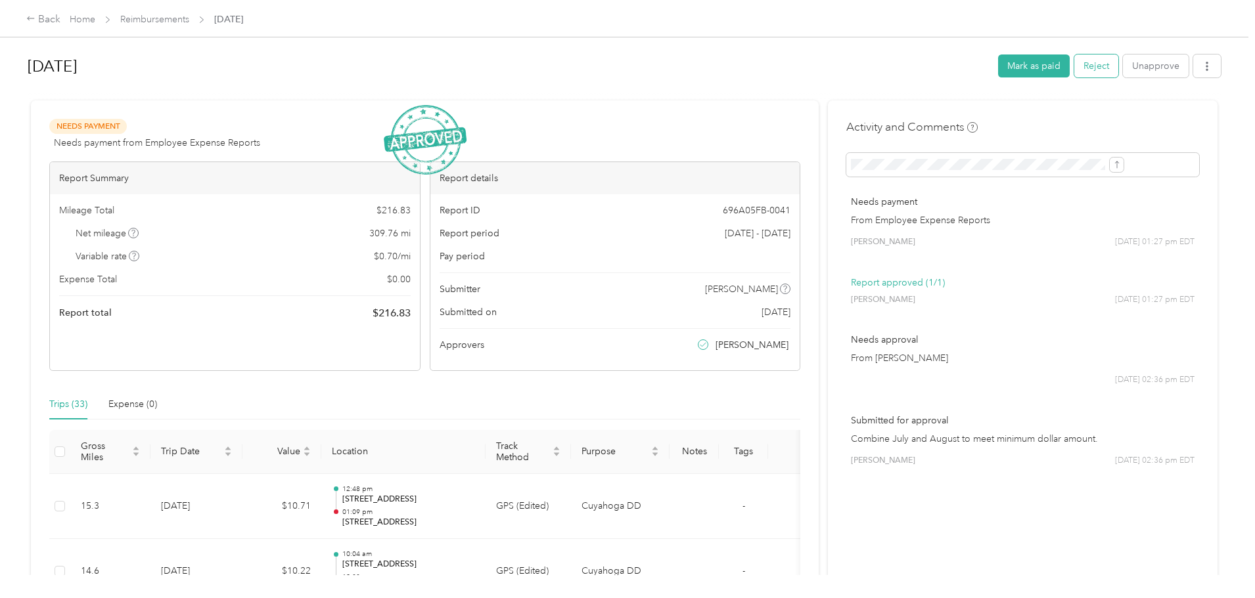
click at [1074, 65] on button "Reject" at bounding box center [1096, 66] width 44 height 23
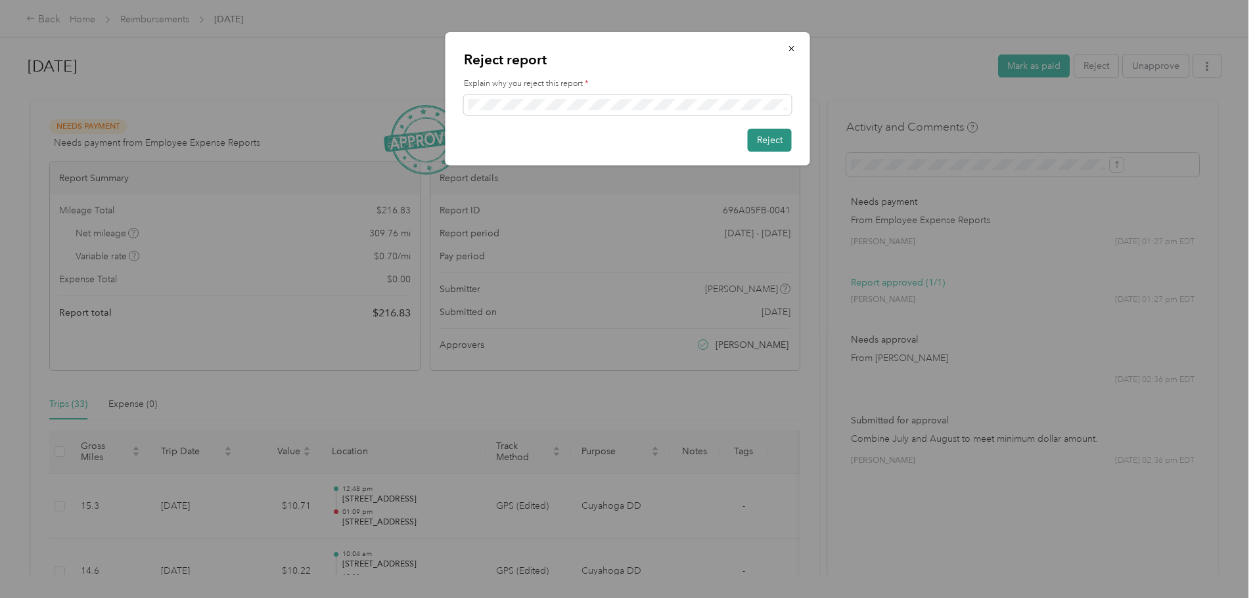
click at [770, 141] on button "Reject" at bounding box center [770, 140] width 44 height 23
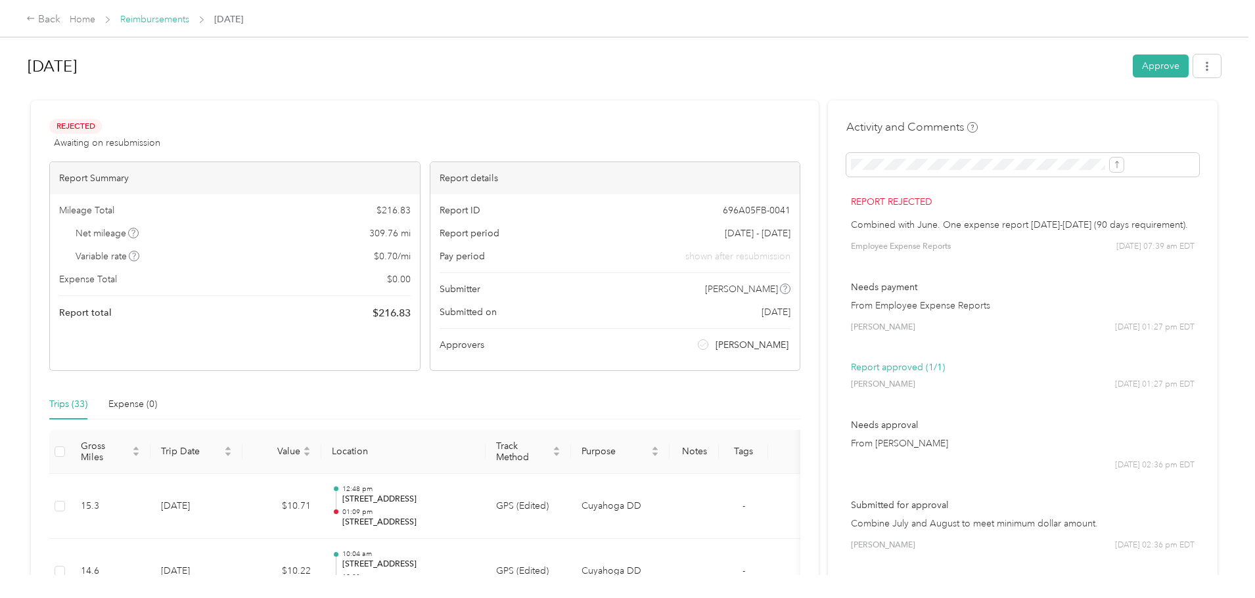
click at [189, 15] on link "Reimbursements" at bounding box center [154, 19] width 69 height 11
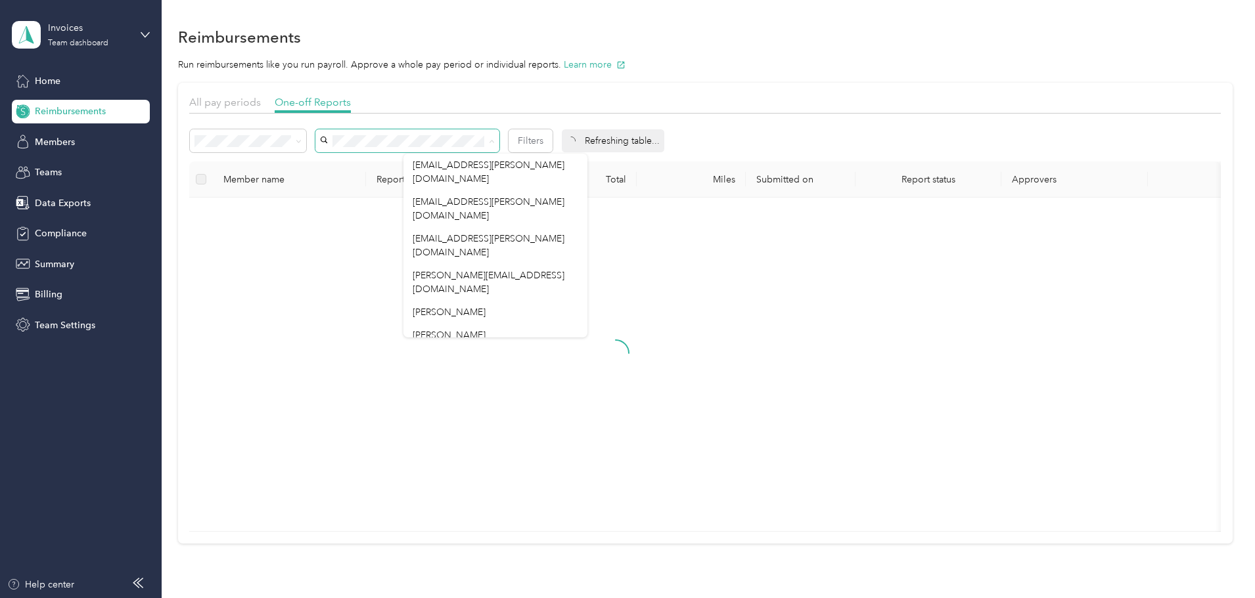
click at [217, 156] on div "All pay periods One-off Reports Filters Refreshing table... Member name Report …" at bounding box center [705, 313] width 1054 height 461
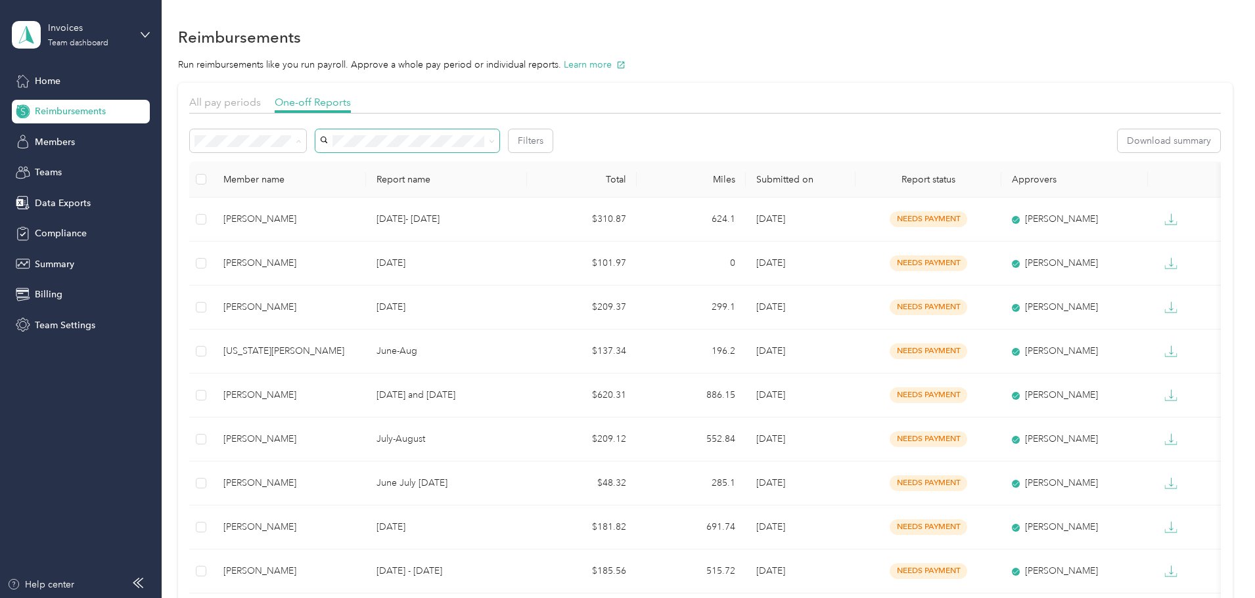
click at [317, 191] on li "Needs approval" at bounding box center [336, 188] width 116 height 23
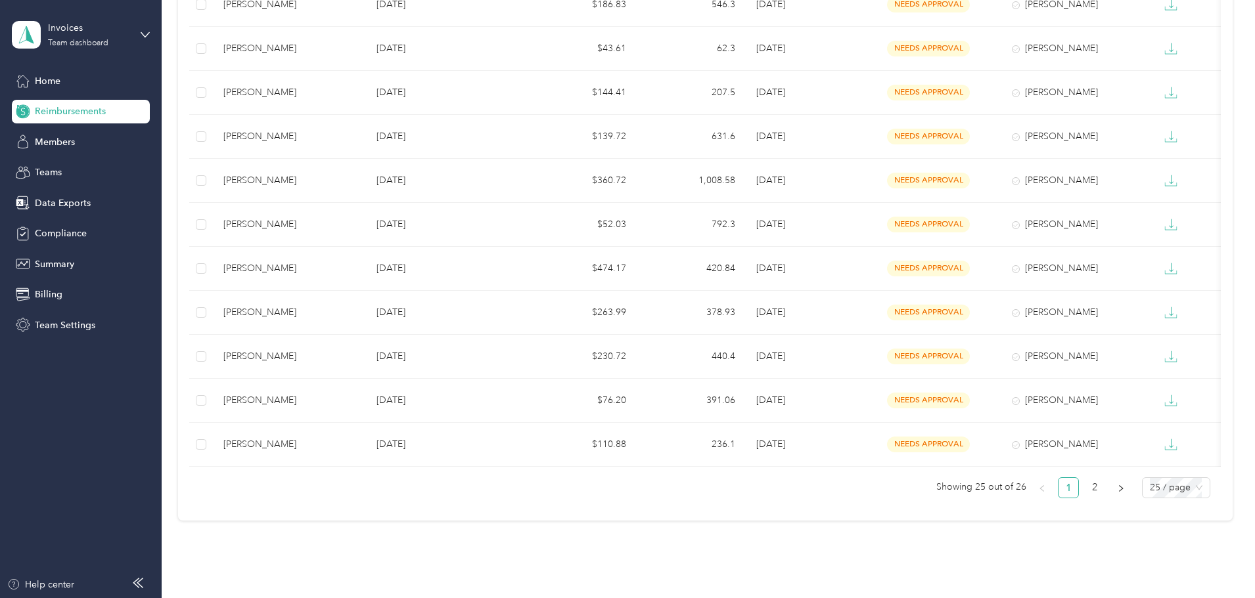
scroll to position [854, 0]
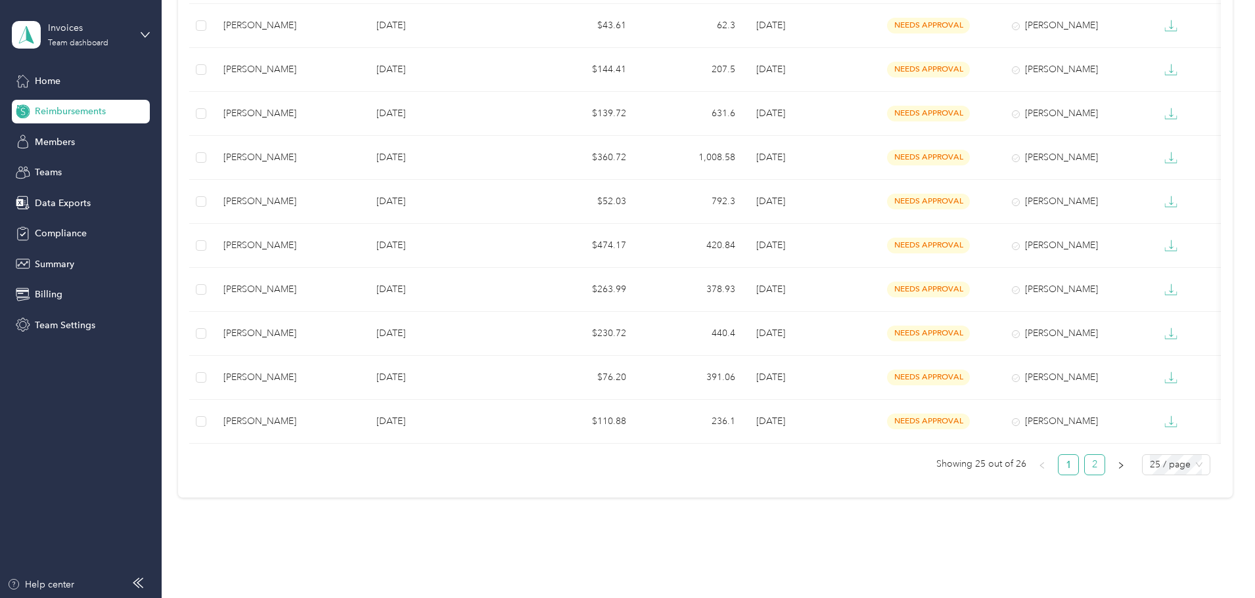
click at [1084, 475] on link "2" at bounding box center [1094, 465] width 20 height 20
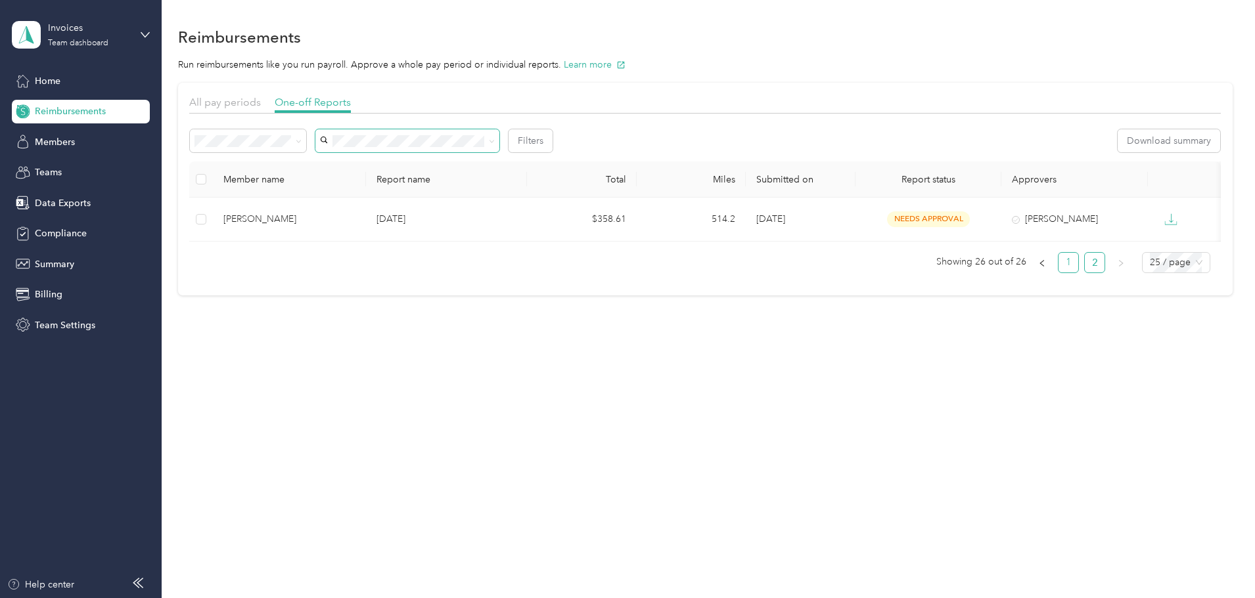
click at [1058, 273] on link "1" at bounding box center [1068, 263] width 20 height 20
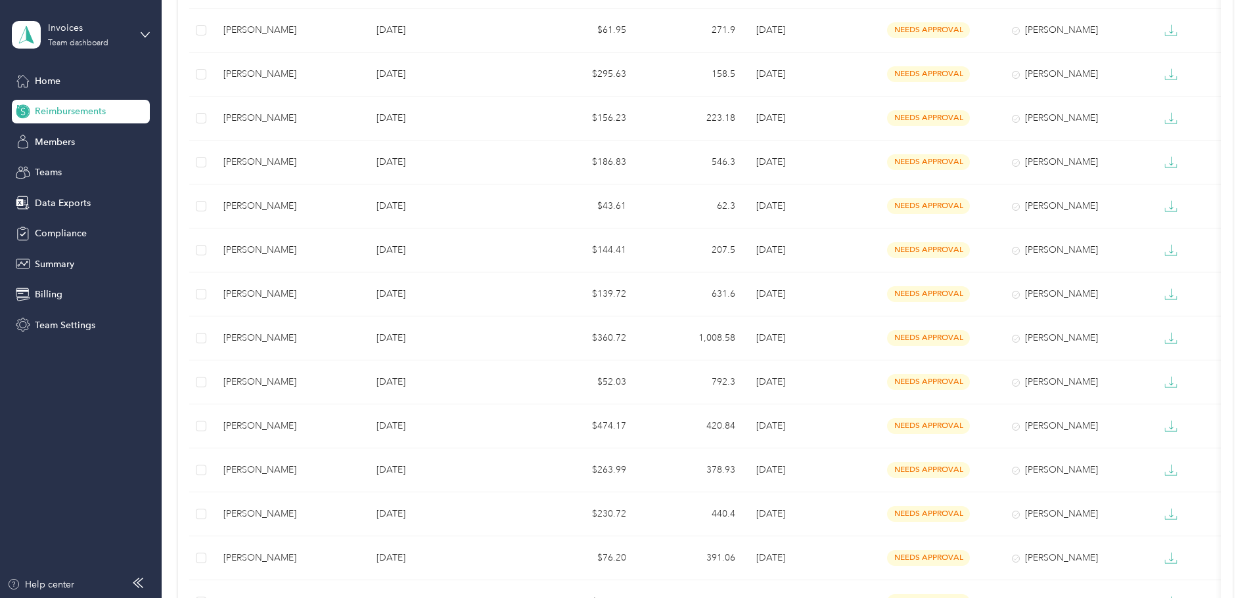
scroll to position [723, 0]
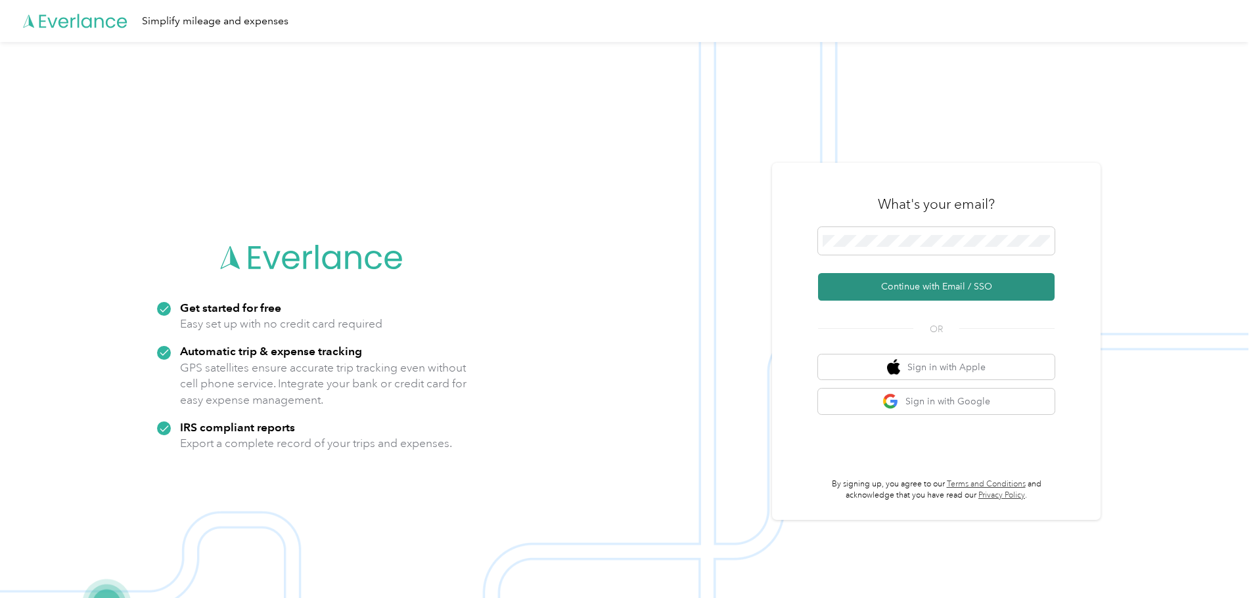
click at [937, 288] on button "Continue with Email / SSO" at bounding box center [936, 287] width 236 height 28
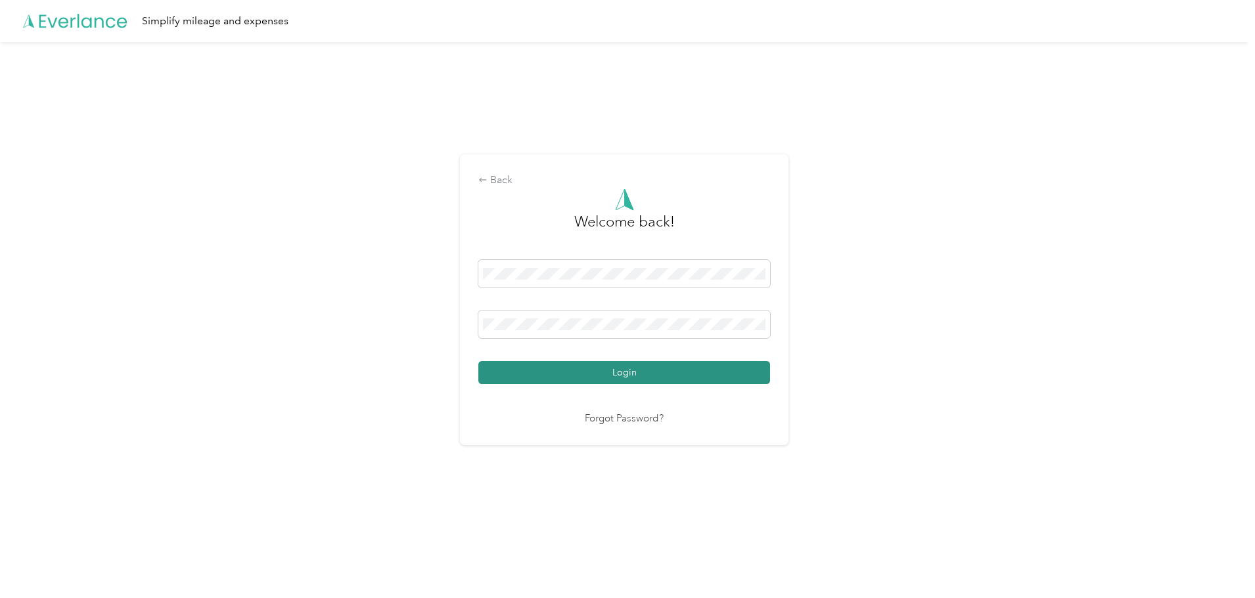
click at [625, 374] on button "Login" at bounding box center [624, 372] width 292 height 23
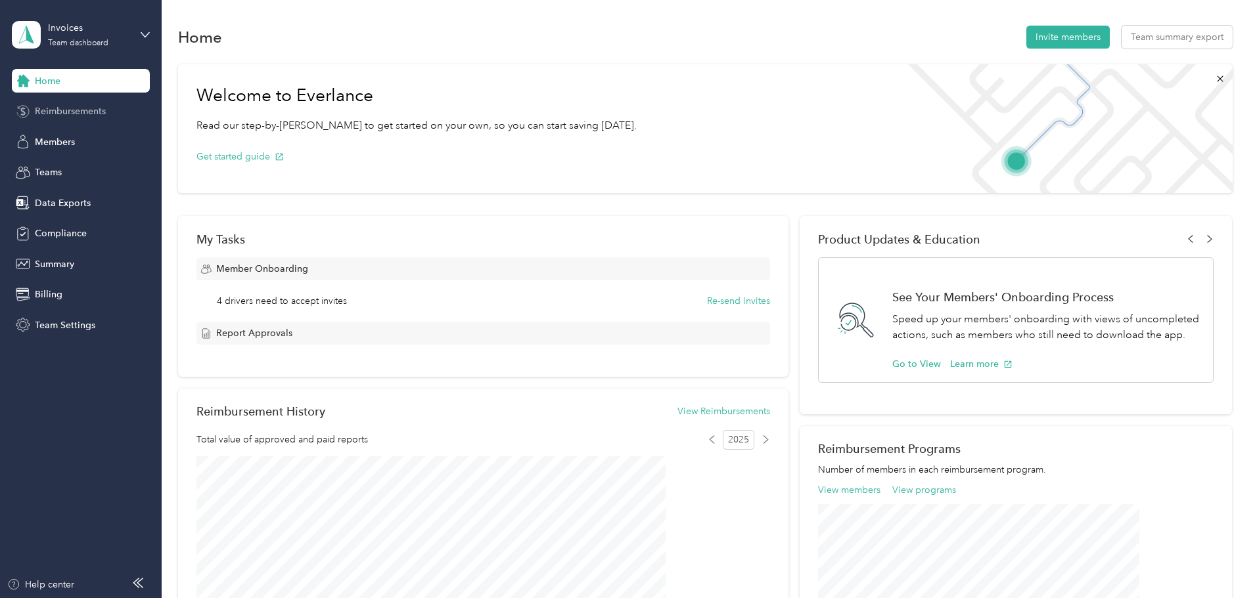
click at [71, 105] on span "Reimbursements" at bounding box center [70, 111] width 71 height 14
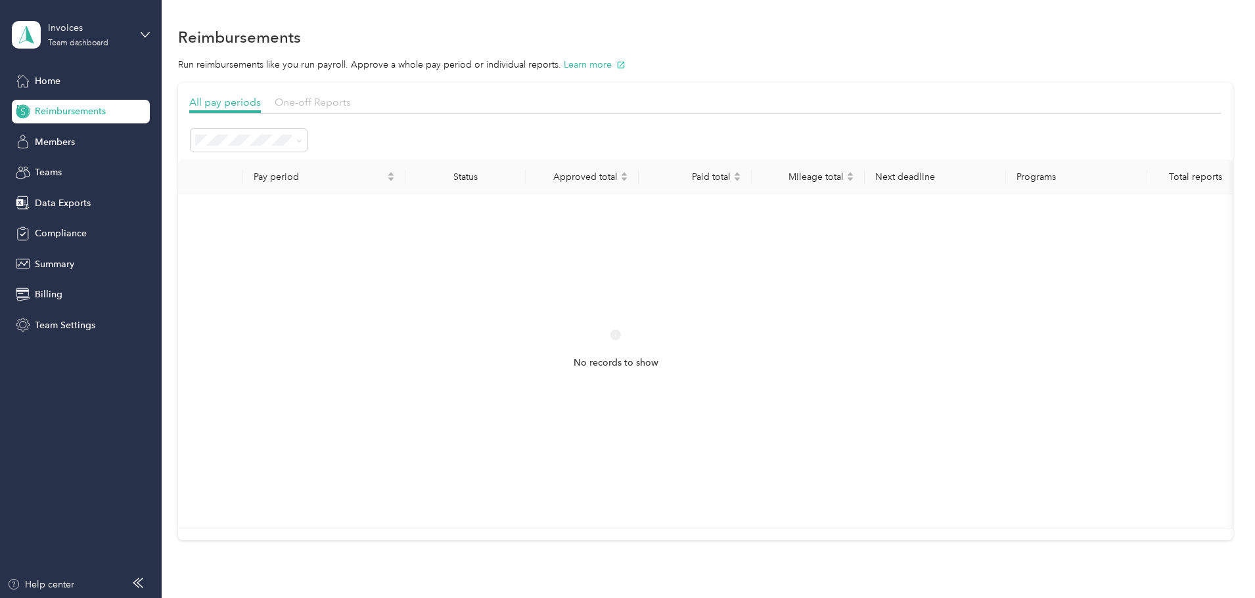
click at [351, 102] on span "One-off Reports" at bounding box center [313, 102] width 76 height 12
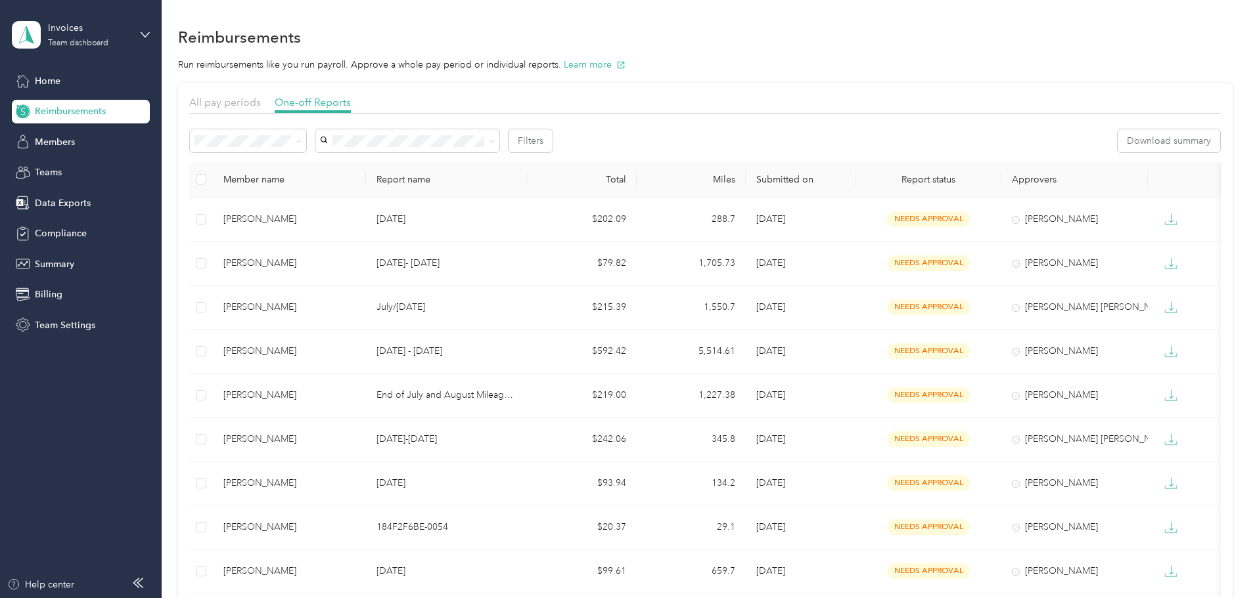
click at [321, 209] on span "Needs payment" at bounding box center [320, 211] width 66 height 11
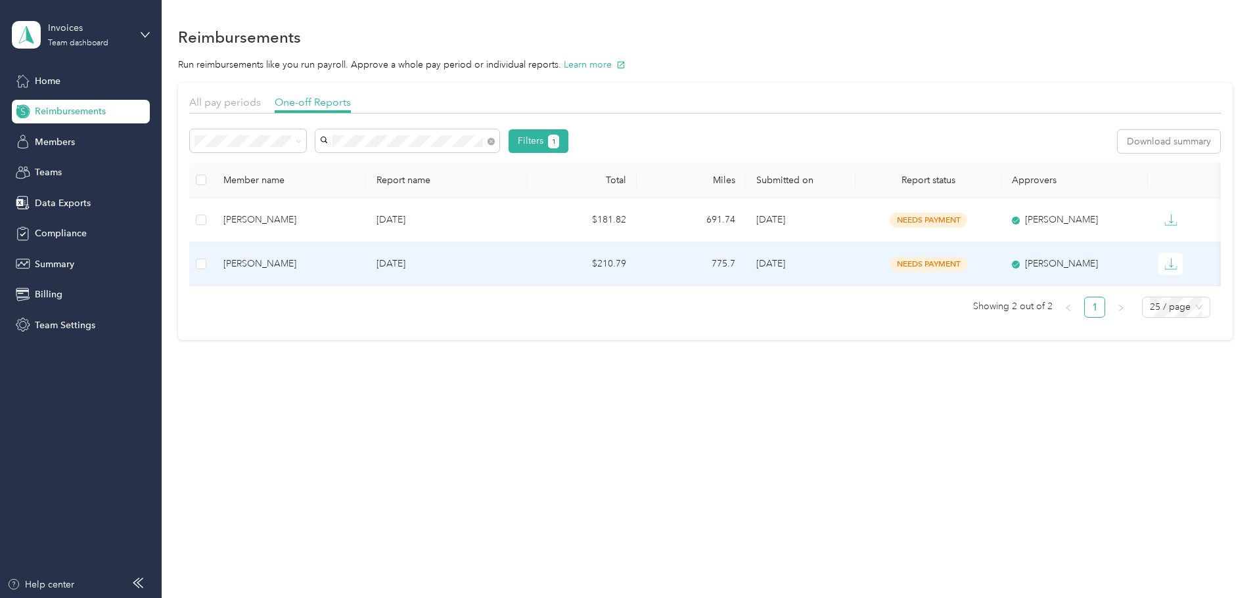
click at [330, 259] on div "[PERSON_NAME]" at bounding box center [289, 264] width 132 height 14
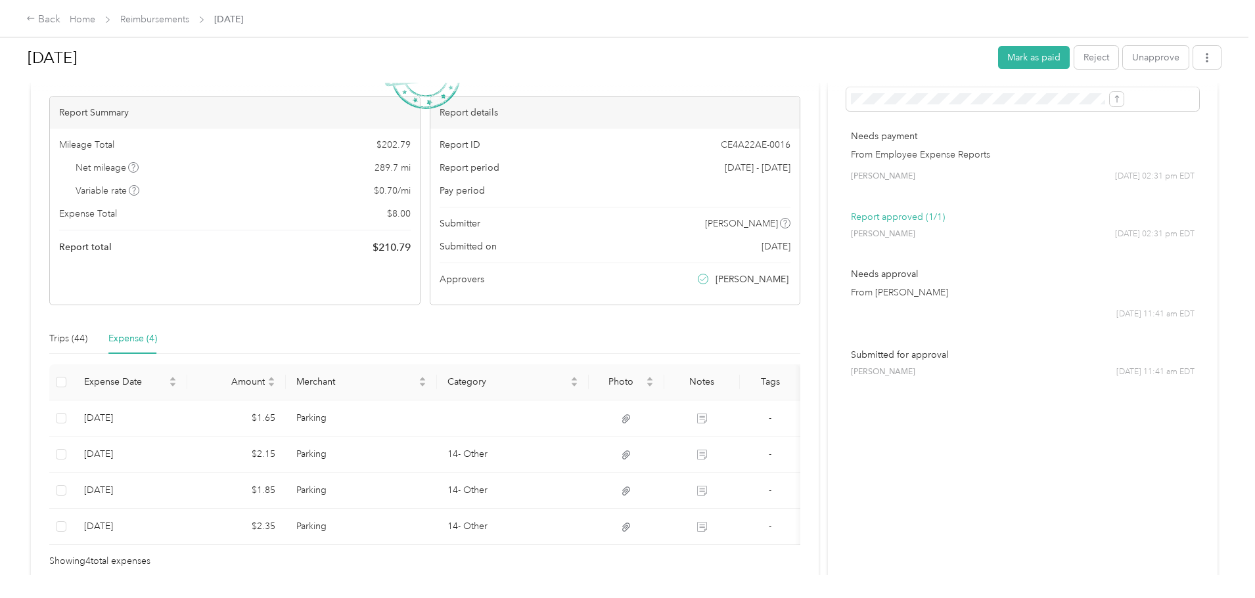
scroll to position [131, 0]
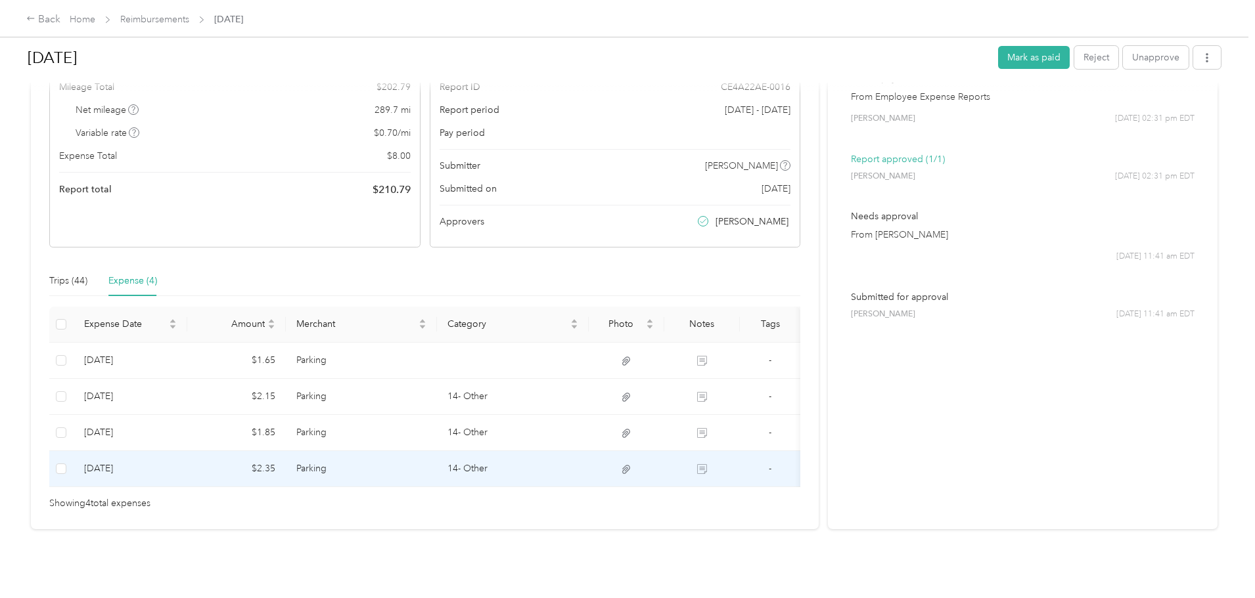
click at [388, 455] on td "Parking" at bounding box center [362, 469] width 152 height 36
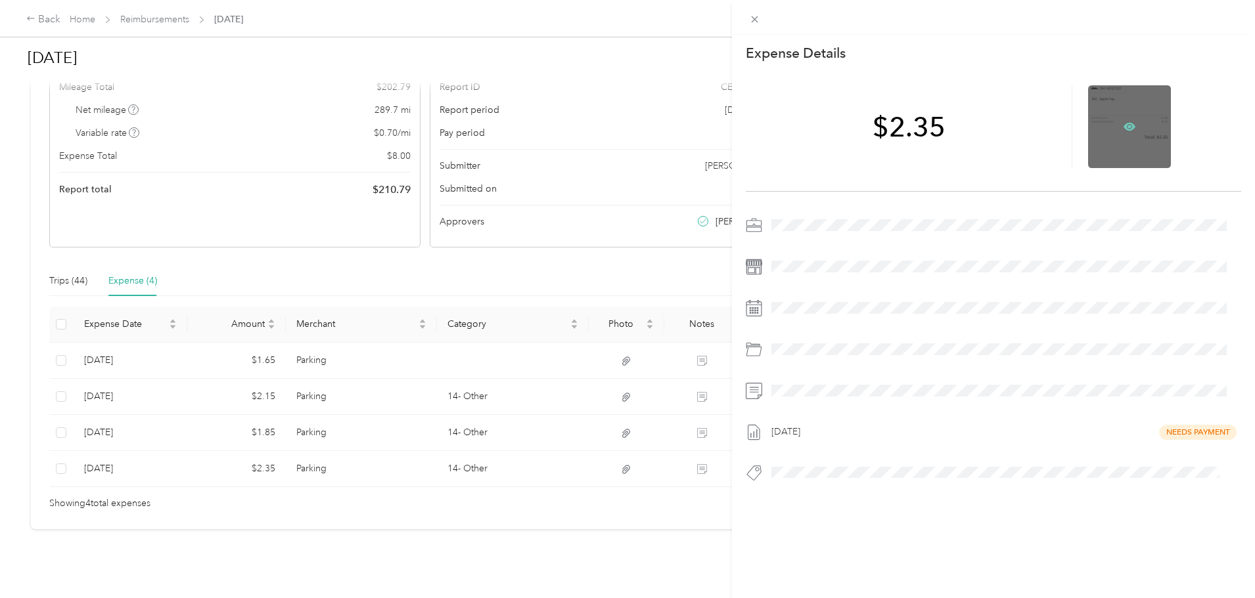
click at [1125, 122] on icon at bounding box center [1129, 127] width 12 height 12
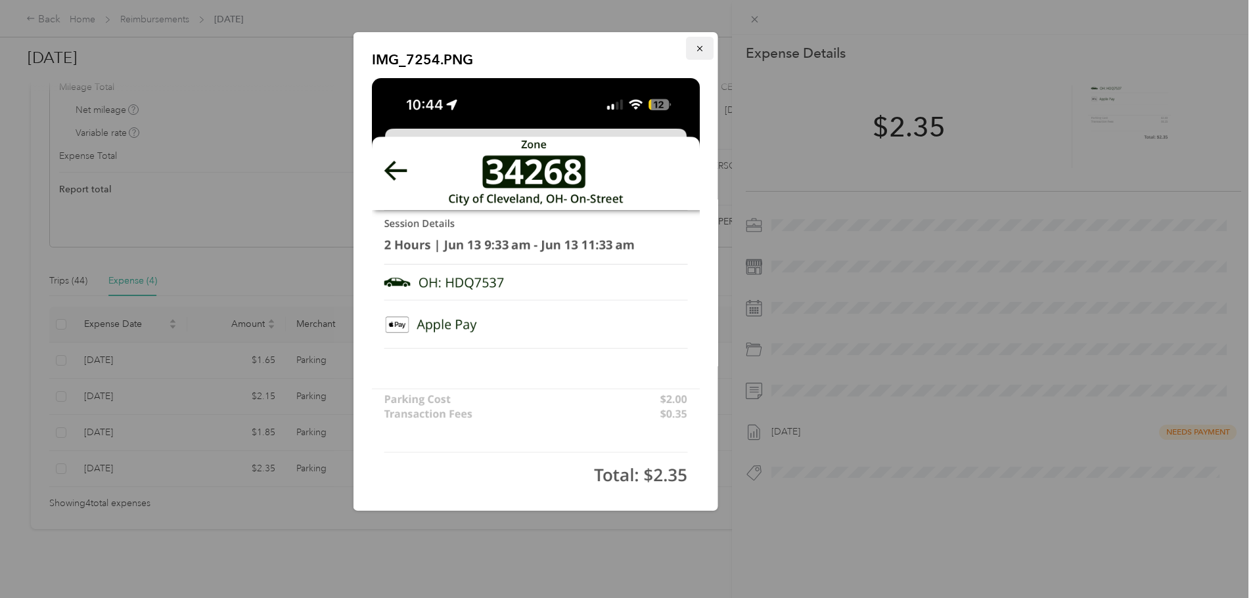
click at [695, 51] on icon "button" at bounding box center [699, 48] width 9 height 9
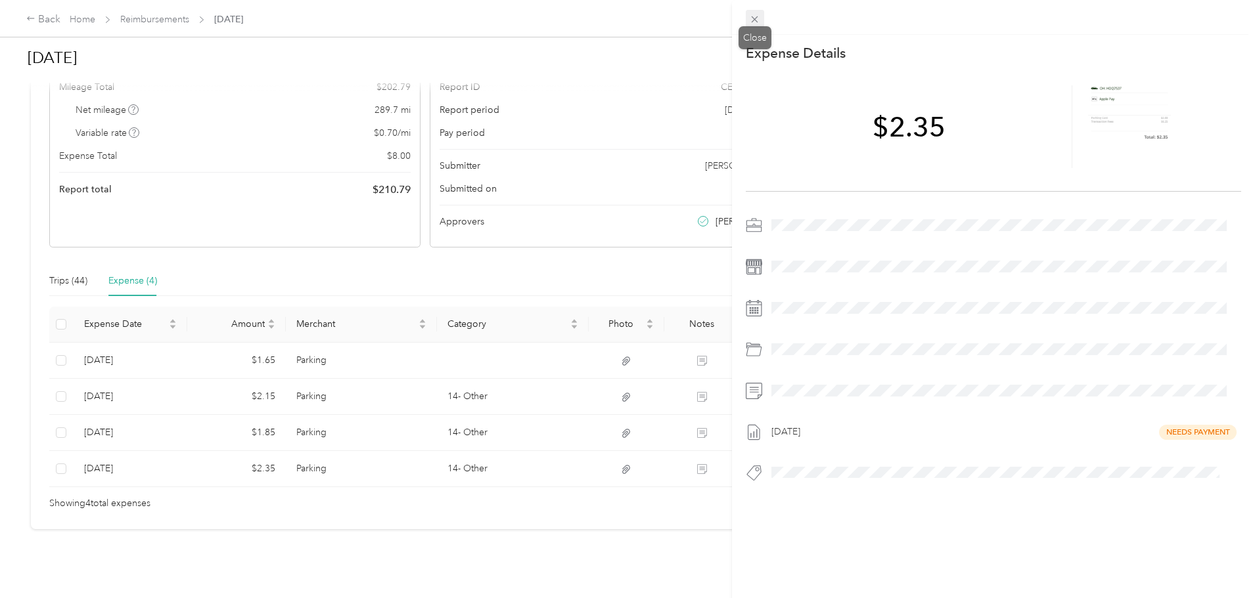
click at [757, 18] on icon at bounding box center [754, 19] width 11 height 11
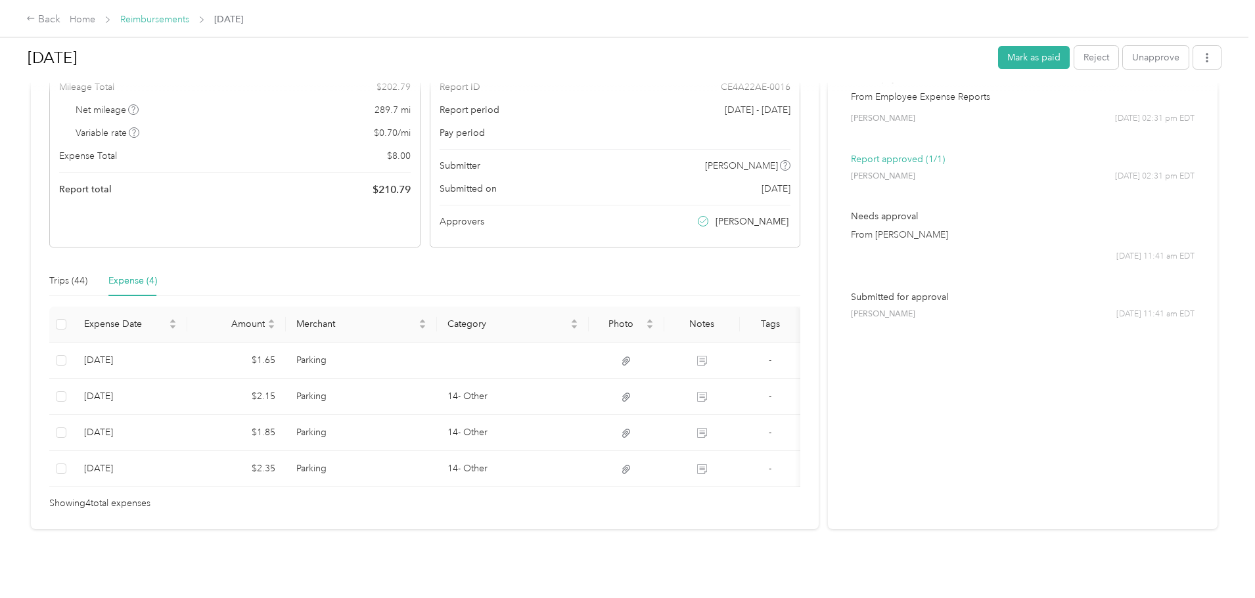
click at [189, 17] on link "Reimbursements" at bounding box center [154, 19] width 69 height 11
